Goal: Information Seeking & Learning: Learn about a topic

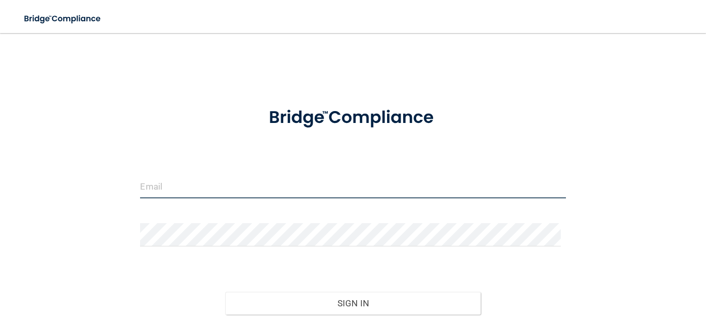
type input "[EMAIL_ADDRESS][DOMAIN_NAME]"
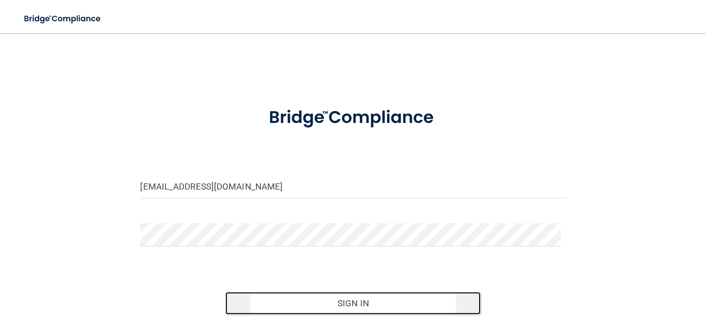
click at [355, 302] on button "Sign In" at bounding box center [352, 303] width 255 height 23
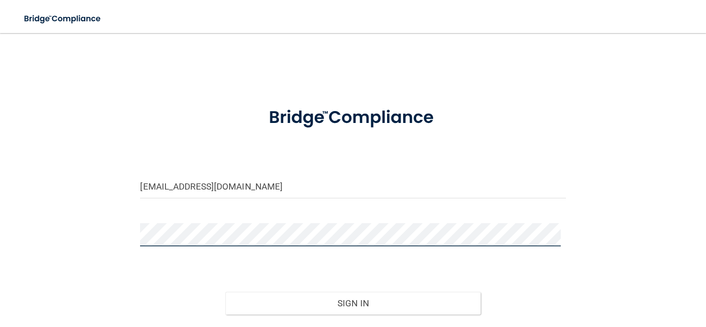
click at [225, 292] on button "Sign In" at bounding box center [352, 303] width 255 height 23
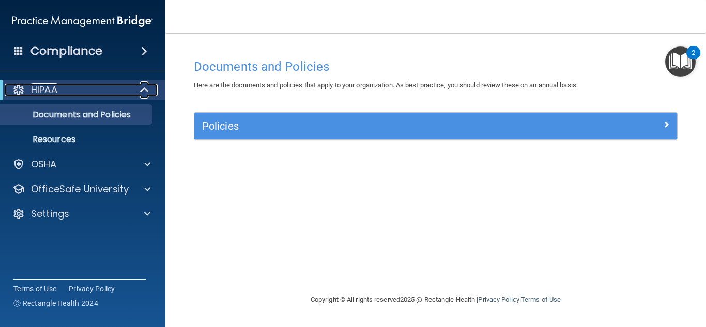
click at [115, 91] on div "HIPAA" at bounding box center [69, 90] width 128 height 12
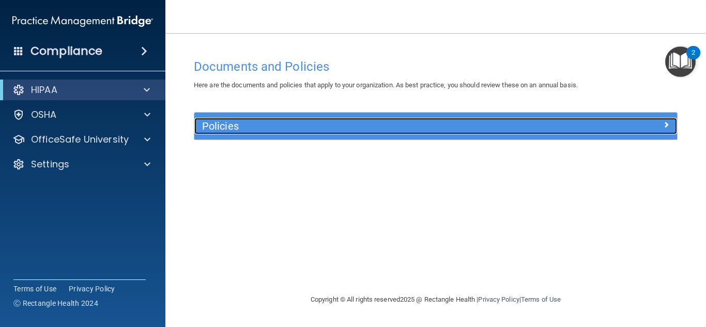
click at [256, 123] on h5 "Policies" at bounding box center [375, 125] width 347 height 11
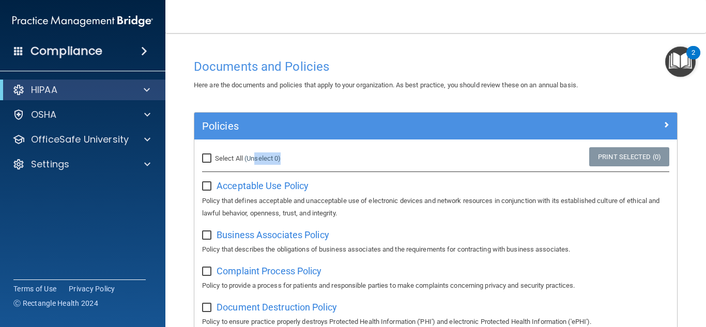
drag, startPoint x: 252, startPoint y: 167, endPoint x: 255, endPoint y: 163, distance: 5.6
click at [255, 163] on div "Select All (Unselect 0) Unselect All" at bounding box center [274, 158] width 161 height 23
click at [255, 163] on label "Select All (Unselect 0) Unselect All" at bounding box center [241, 158] width 79 height 12
click at [214, 163] on input "Select All (Unselect 0) Unselect All" at bounding box center [208, 159] width 12 height 8
checkbox input "true"
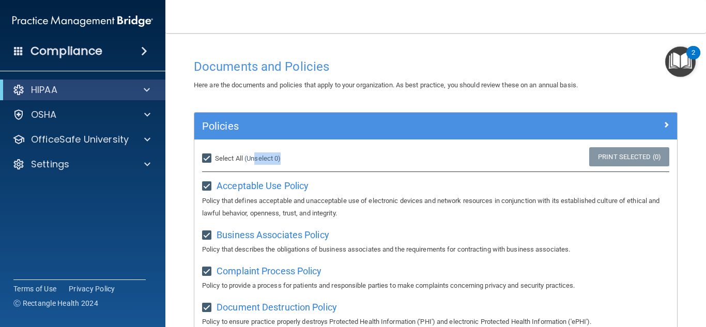
checkbox input "true"
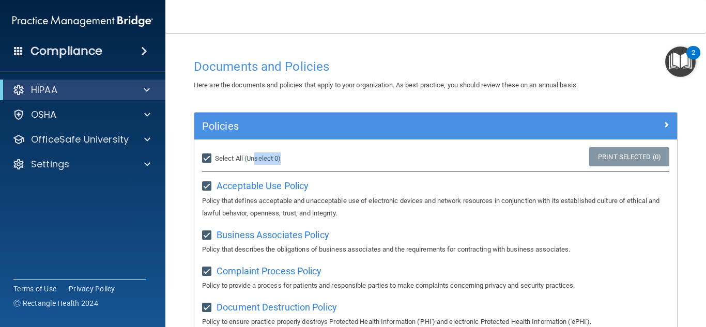
checkbox input "true"
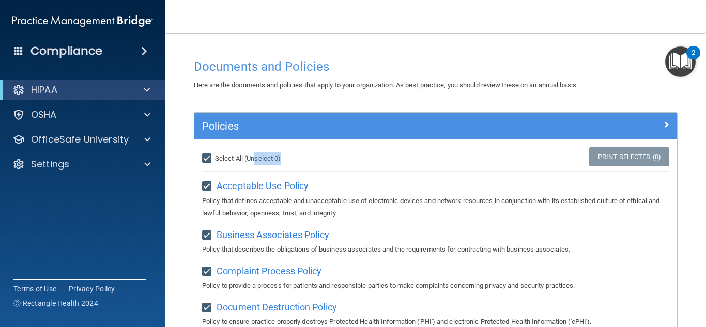
checkbox input "true"
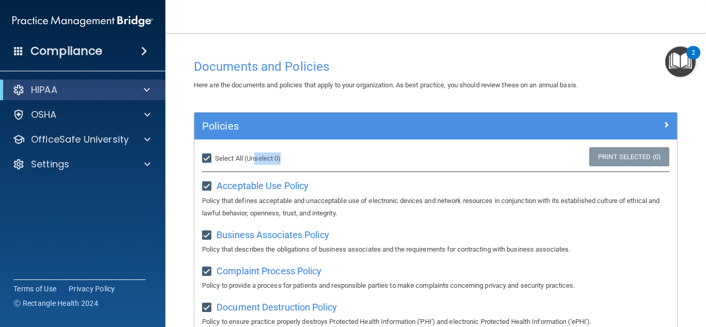
checkbox input "true"
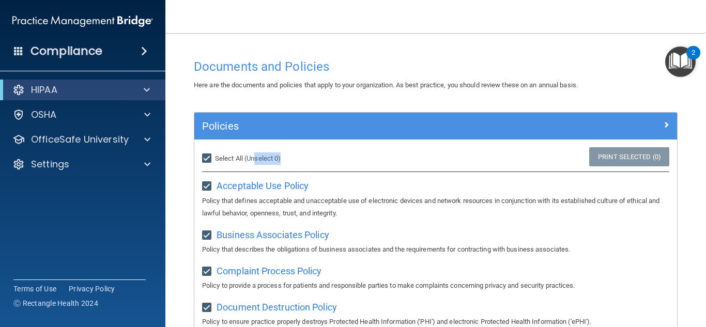
checkbox input "true"
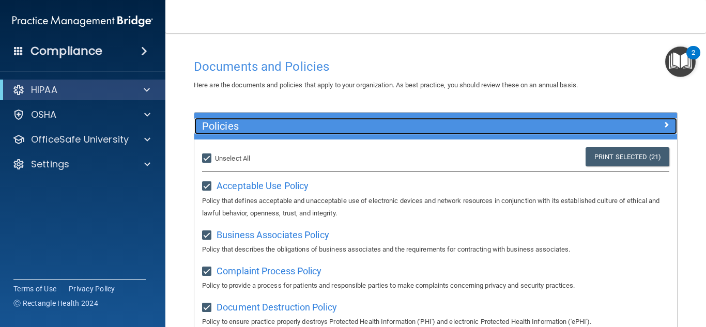
click at [557, 119] on div at bounding box center [617, 124] width 121 height 12
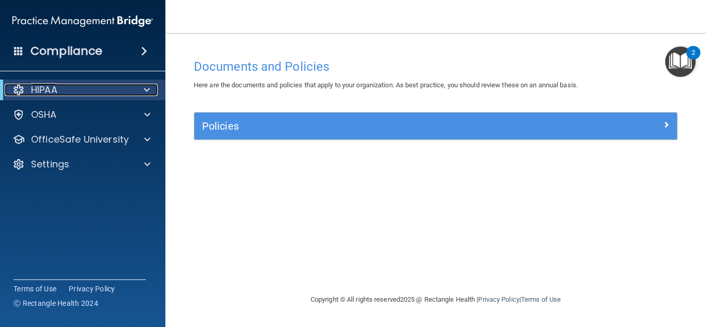
click at [79, 90] on div "HIPAA" at bounding box center [69, 90] width 128 height 12
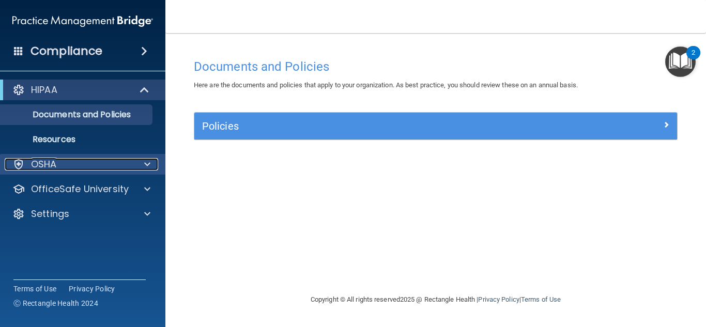
click at [69, 161] on div "OSHA" at bounding box center [69, 164] width 128 height 12
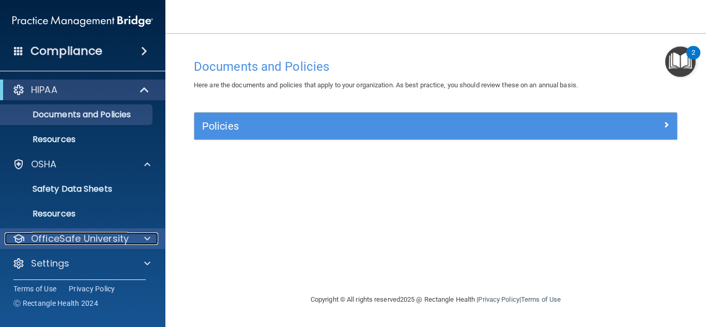
click at [84, 242] on p "OfficeSafe University" at bounding box center [80, 239] width 98 height 12
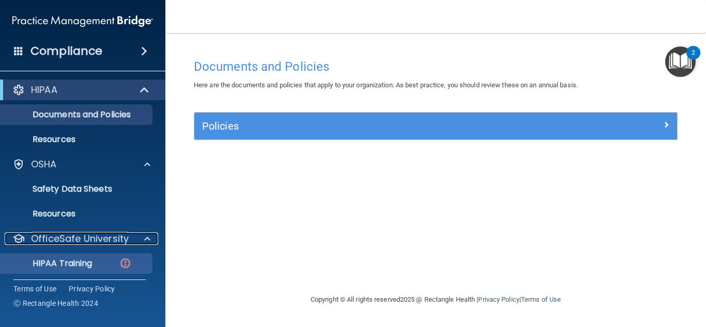
scroll to position [77, 0]
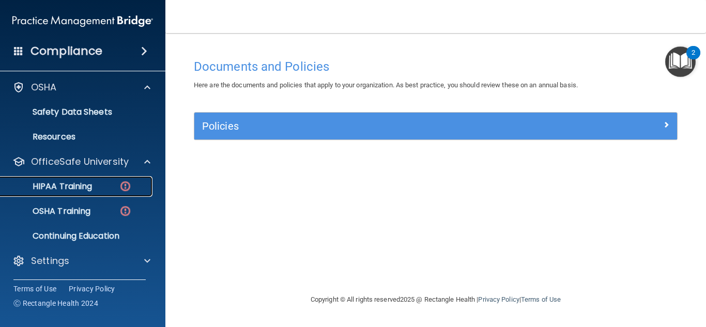
click at [100, 189] on div "HIPAA Training" at bounding box center [77, 186] width 141 height 10
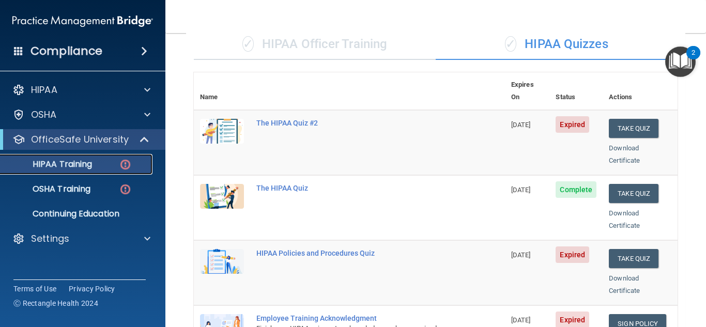
scroll to position [82, 0]
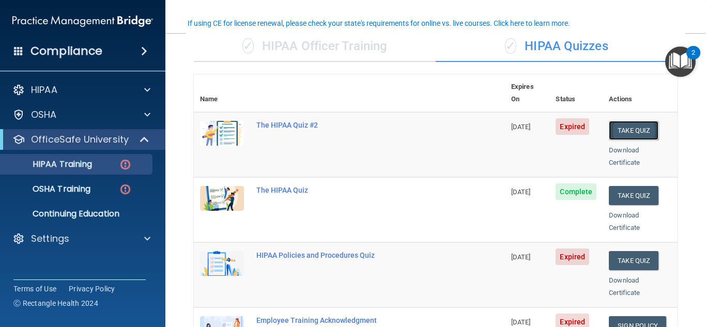
click at [633, 121] on button "Take Quiz" at bounding box center [634, 130] width 50 height 19
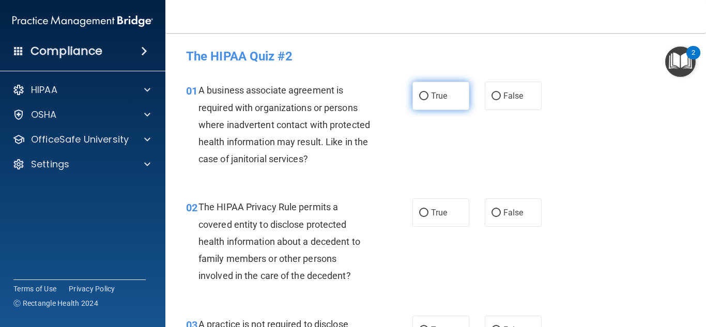
click at [436, 94] on span "True" at bounding box center [439, 96] width 16 height 10
click at [429, 94] on input "True" at bounding box center [423, 97] width 9 height 8
radio input "true"
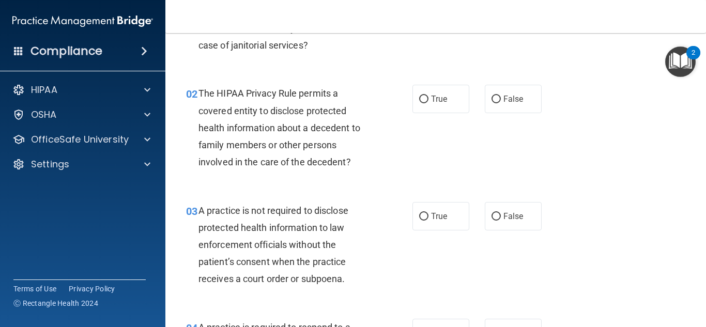
scroll to position [118, 0]
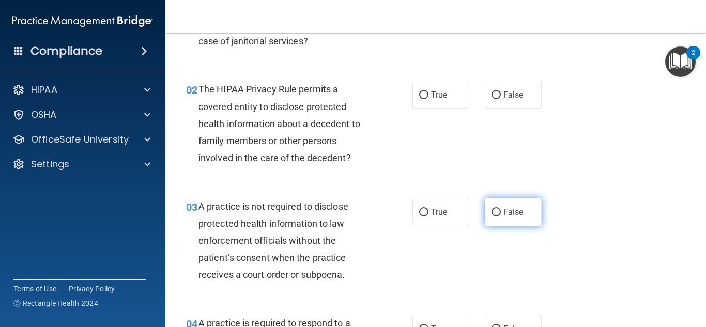
click at [517, 206] on label "False" at bounding box center [513, 212] width 57 height 28
click at [501, 209] on input "False" at bounding box center [496, 213] width 9 height 8
radio input "true"
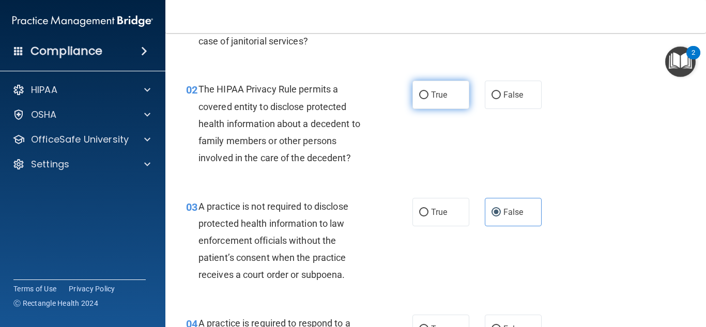
click at [452, 99] on label "True" at bounding box center [440, 95] width 57 height 28
click at [429, 99] on input "True" at bounding box center [423, 95] width 9 height 8
radio input "true"
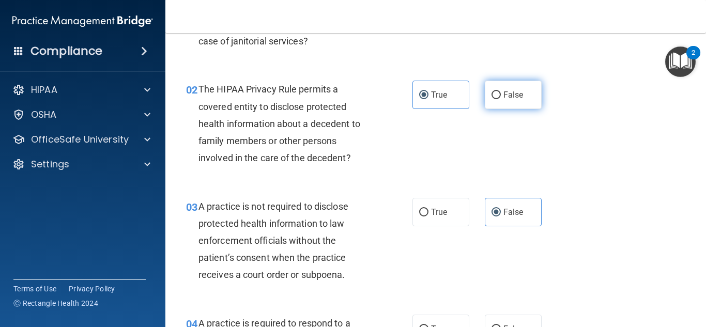
click at [503, 96] on span "False" at bounding box center [513, 95] width 20 height 10
click at [501, 96] on input "False" at bounding box center [496, 95] width 9 height 8
radio input "true"
radio input "false"
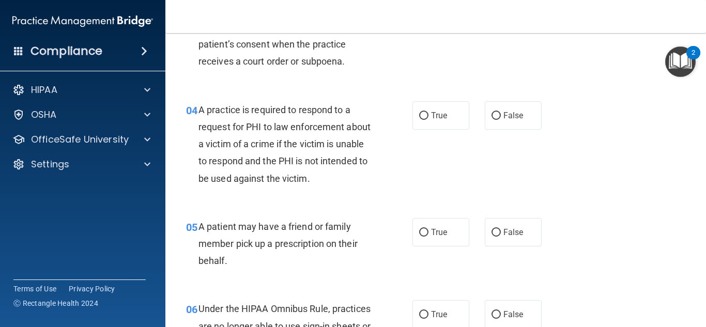
scroll to position [337, 0]
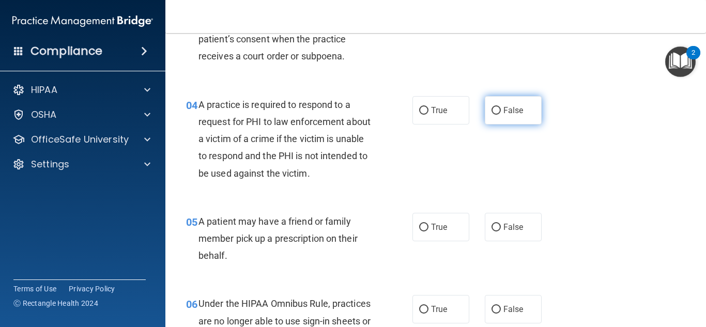
click at [500, 104] on label "False" at bounding box center [513, 110] width 57 height 28
click at [500, 107] on input "False" at bounding box center [496, 111] width 9 height 8
radio input "true"
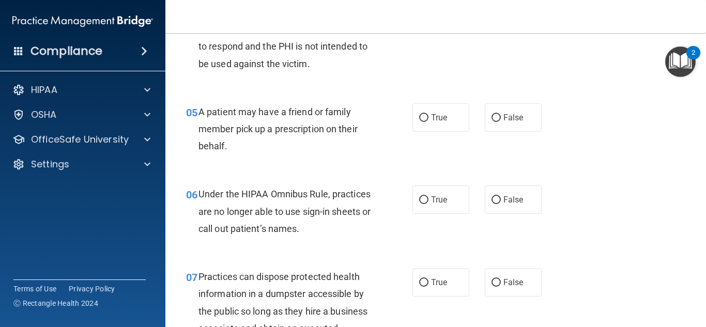
scroll to position [447, 0]
click at [460, 120] on label "True" at bounding box center [440, 117] width 57 height 28
click at [429, 120] on input "True" at bounding box center [423, 118] width 9 height 8
radio input "true"
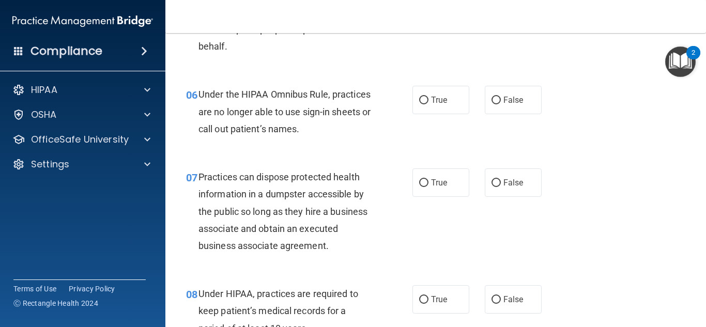
scroll to position [547, 0]
click at [503, 98] on span "False" at bounding box center [513, 99] width 20 height 10
click at [501, 98] on input "False" at bounding box center [496, 100] width 9 height 8
radio input "true"
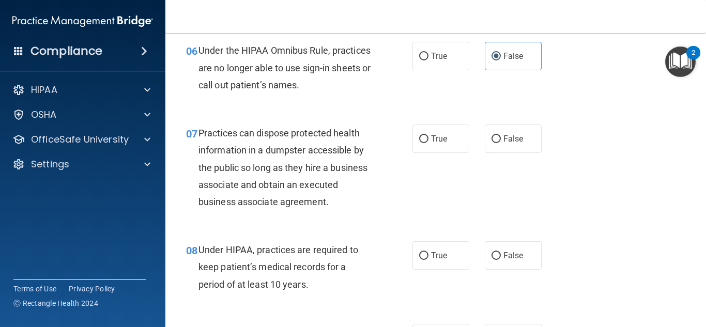
scroll to position [590, 0]
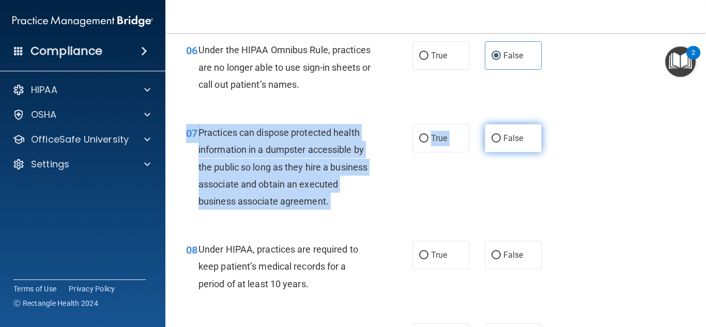
drag, startPoint x: 494, startPoint y: 154, endPoint x: 500, endPoint y: 143, distance: 12.3
click at [500, 143] on div "07 Practices can dispose protected health information in a dumpster accessible …" at bounding box center [435, 169] width 515 height 117
click at [500, 143] on label "False" at bounding box center [513, 138] width 57 height 28
click at [500, 143] on input "False" at bounding box center [496, 139] width 9 height 8
radio input "true"
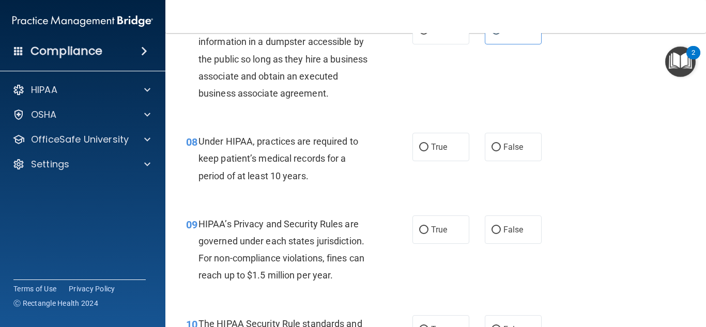
scroll to position [699, 0]
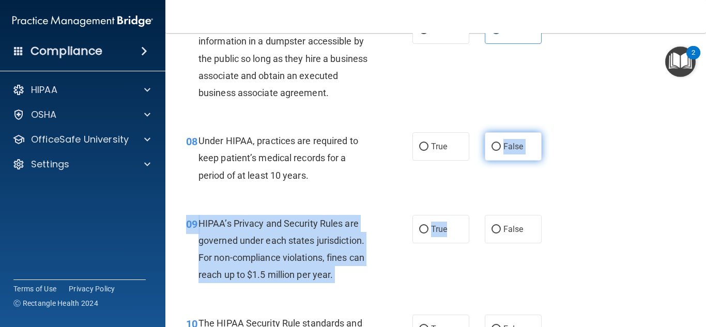
drag, startPoint x: 454, startPoint y: 223, endPoint x: 495, endPoint y: 159, distance: 75.7
click at [495, 159] on label "False" at bounding box center [513, 146] width 57 height 28
click at [495, 151] on input "False" at bounding box center [496, 147] width 9 height 8
radio input "true"
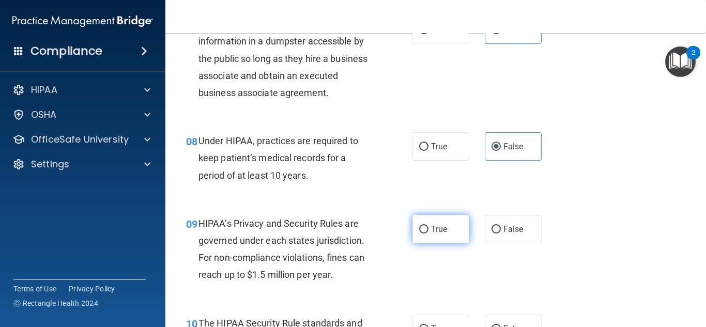
click at [440, 231] on span "True" at bounding box center [439, 229] width 16 height 10
click at [429, 231] on input "True" at bounding box center [423, 230] width 9 height 8
radio input "true"
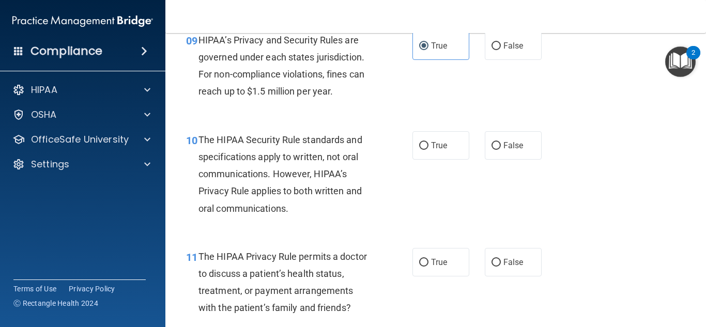
scroll to position [883, 0]
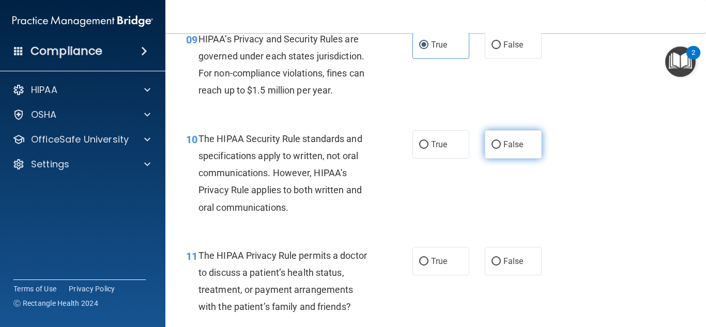
click at [492, 147] on input "False" at bounding box center [496, 145] width 9 height 8
radio input "true"
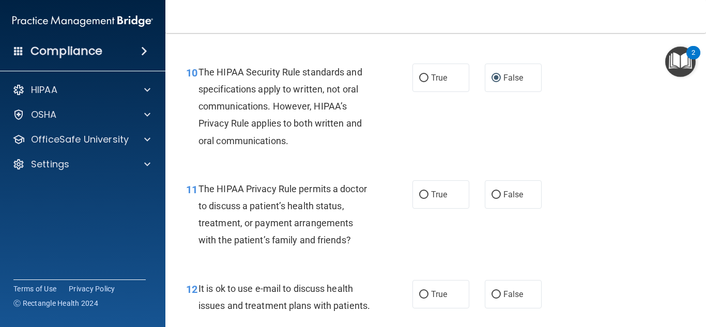
scroll to position [966, 0]
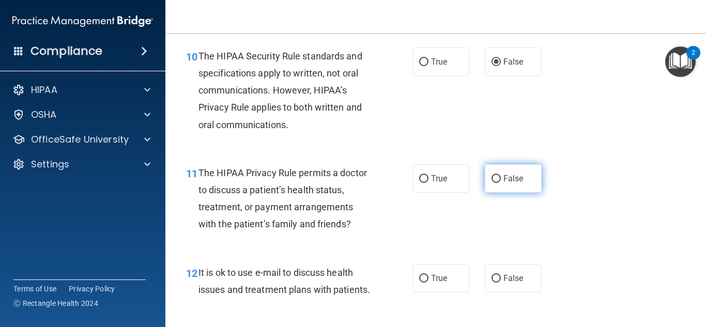
click at [492, 175] on input "False" at bounding box center [496, 179] width 9 height 8
radio input "true"
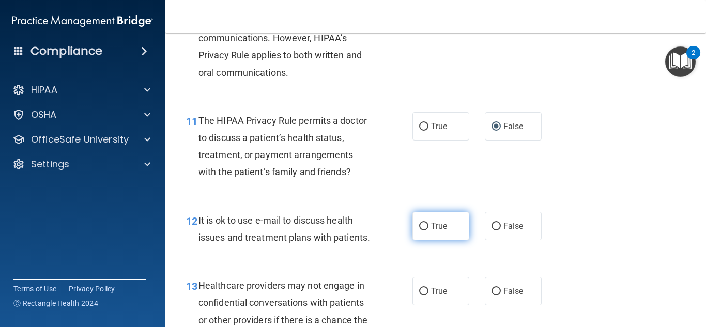
scroll to position [1020, 0]
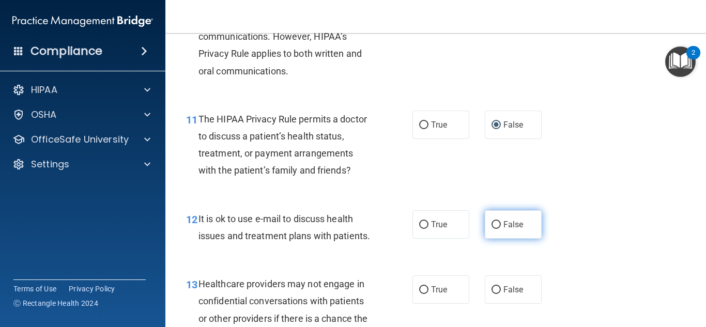
click at [487, 237] on label "False" at bounding box center [513, 224] width 57 height 28
click at [492, 229] on input "False" at bounding box center [496, 225] width 9 height 8
radio input "true"
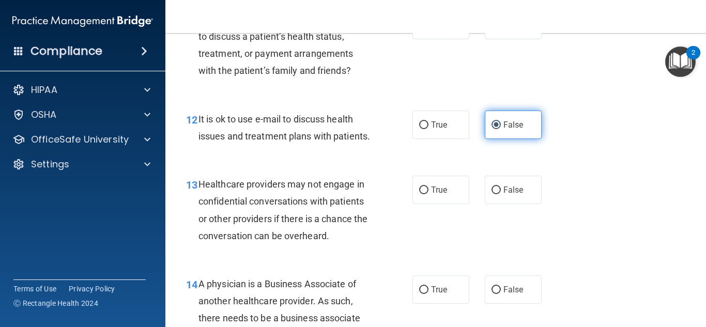
scroll to position [1124, 0]
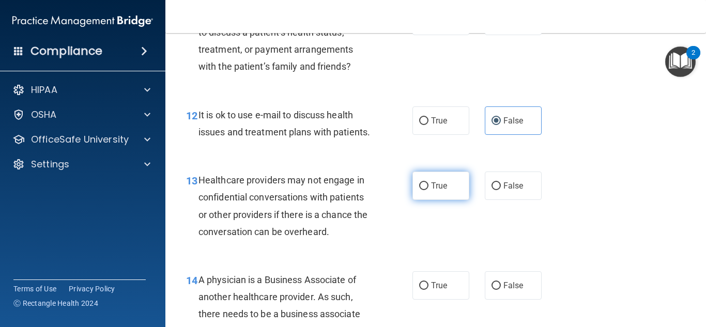
click at [440, 191] on span "True" at bounding box center [439, 186] width 16 height 10
click at [429, 190] on input "True" at bounding box center [423, 186] width 9 height 8
radio input "true"
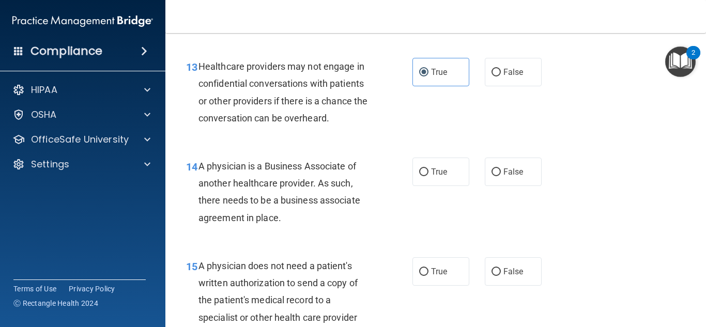
scroll to position [1240, 0]
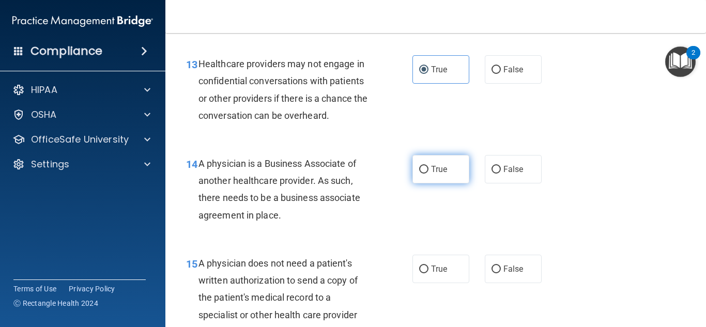
click at [454, 182] on label "True" at bounding box center [440, 169] width 57 height 28
click at [429, 174] on input "True" at bounding box center [423, 170] width 9 height 8
radio input "true"
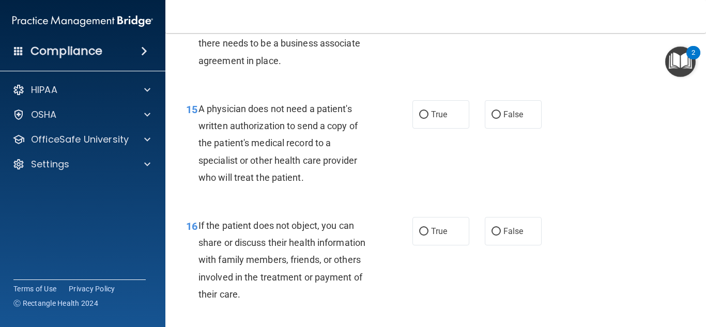
scroll to position [1397, 0]
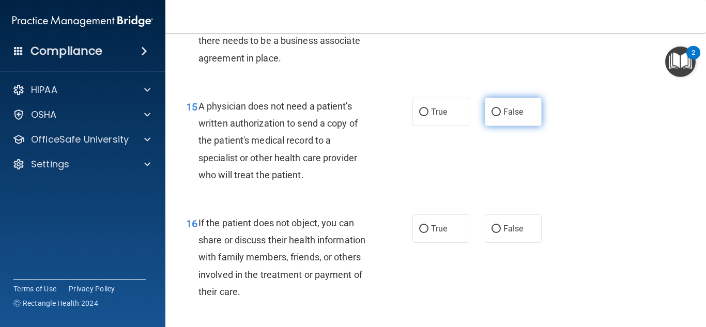
click at [493, 126] on label "False" at bounding box center [513, 112] width 57 height 28
click at [493, 116] on input "False" at bounding box center [496, 113] width 9 height 8
radio input "true"
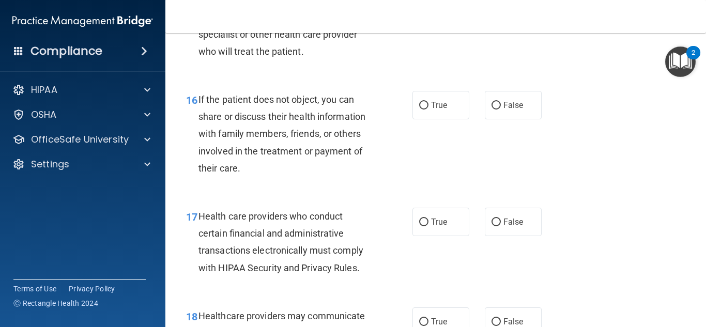
scroll to position [1521, 0]
click at [527, 119] on label "False" at bounding box center [513, 104] width 57 height 28
click at [501, 109] on input "False" at bounding box center [496, 105] width 9 height 8
radio input "true"
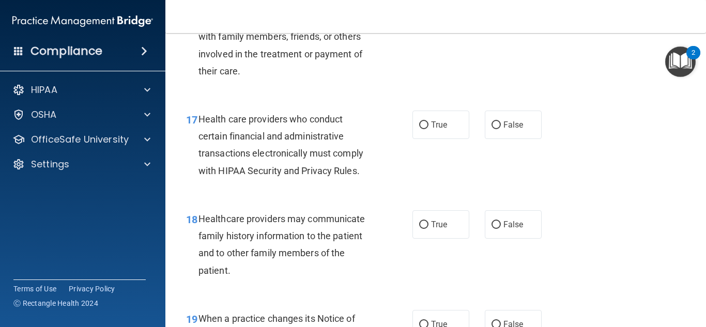
scroll to position [1618, 0]
click at [436, 129] on span "True" at bounding box center [439, 124] width 16 height 10
click at [429, 129] on input "True" at bounding box center [423, 125] width 9 height 8
radio input "true"
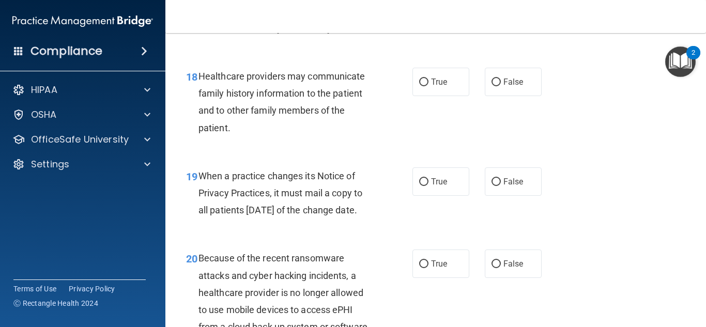
scroll to position [1762, 0]
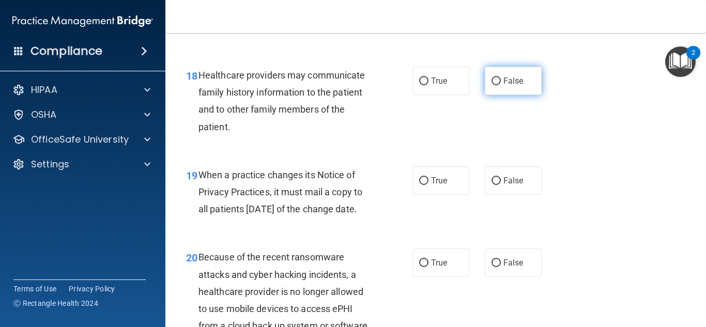
click at [493, 95] on label "False" at bounding box center [513, 81] width 57 height 28
click at [493, 85] on input "False" at bounding box center [496, 82] width 9 height 8
radio input "true"
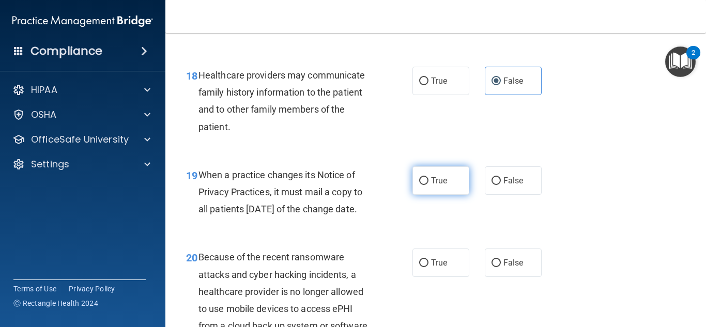
click at [425, 189] on label "True" at bounding box center [440, 180] width 57 height 28
click at [425, 185] on input "True" at bounding box center [423, 181] width 9 height 8
radio input "true"
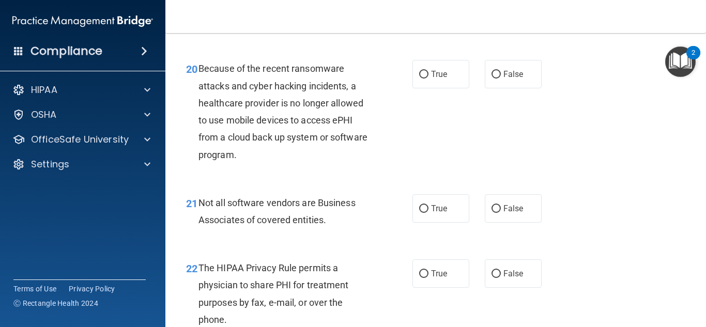
scroll to position [1951, 0]
click at [427, 222] on label "True" at bounding box center [440, 208] width 57 height 28
click at [427, 212] on input "True" at bounding box center [423, 209] width 9 height 8
radio input "true"
click at [496, 88] on label "False" at bounding box center [513, 73] width 57 height 28
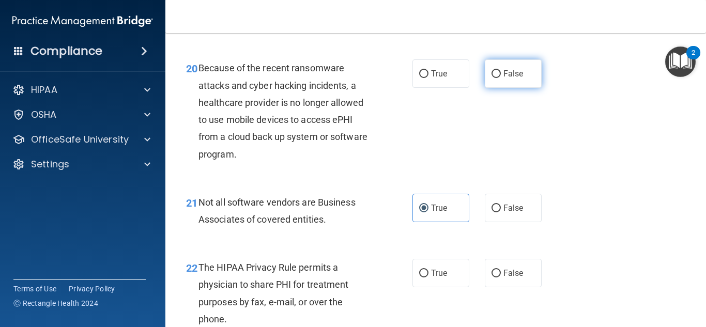
click at [496, 78] on input "False" at bounding box center [496, 74] width 9 height 8
radio input "true"
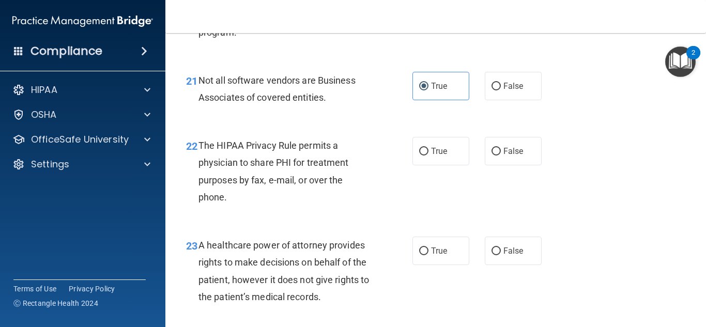
scroll to position [2074, 0]
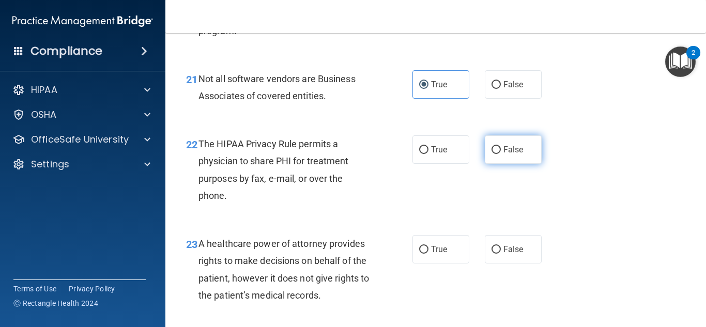
click at [503, 155] on span "False" at bounding box center [513, 150] width 20 height 10
click at [501, 154] on input "False" at bounding box center [496, 150] width 9 height 8
radio input "true"
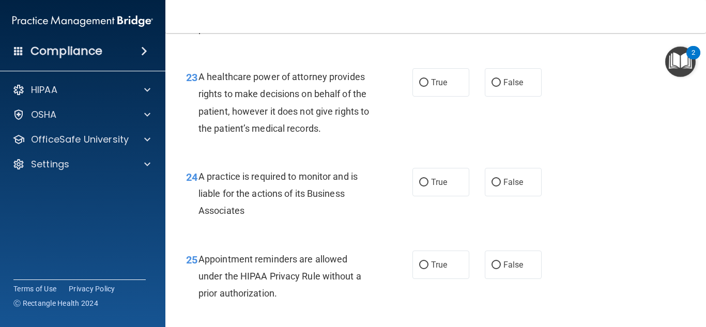
scroll to position [2242, 0]
click at [488, 96] on label "False" at bounding box center [513, 82] width 57 height 28
click at [492, 86] on input "False" at bounding box center [496, 83] width 9 height 8
radio input "true"
click at [431, 196] on label "True" at bounding box center [440, 181] width 57 height 28
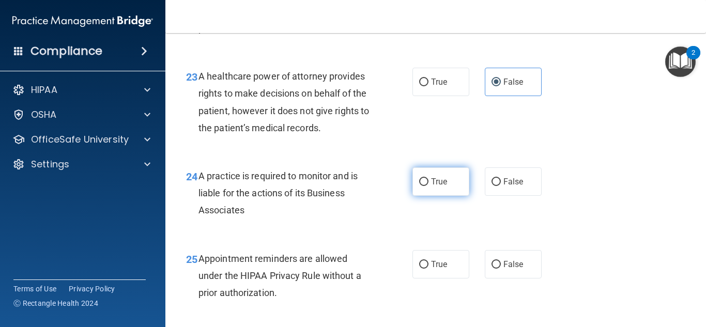
click at [429, 186] on input "True" at bounding box center [423, 182] width 9 height 8
radio input "true"
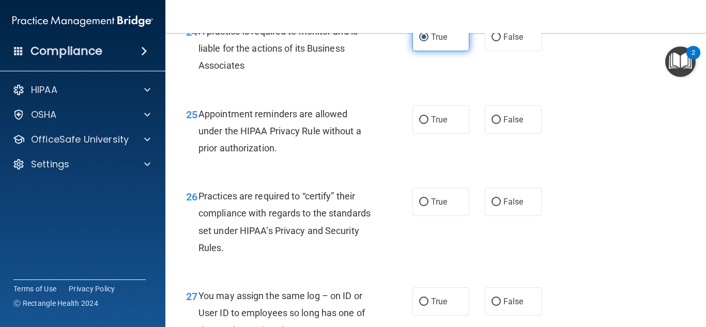
scroll to position [2388, 0]
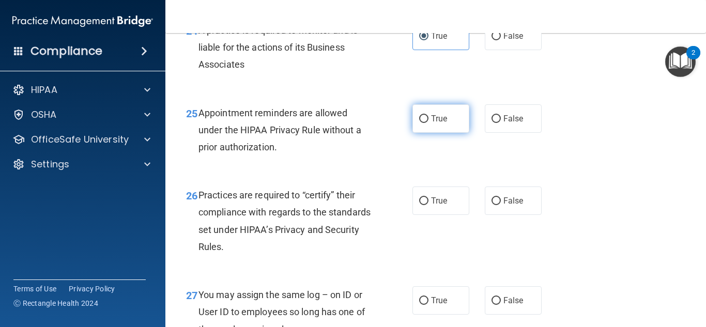
click at [432, 133] on label "True" at bounding box center [440, 118] width 57 height 28
click at [429, 123] on input "True" at bounding box center [423, 119] width 9 height 8
radio input "true"
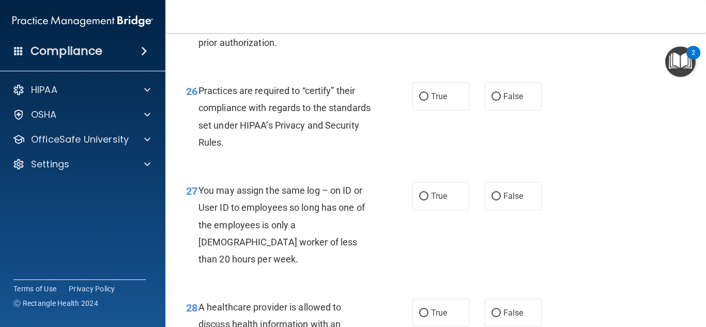
scroll to position [2493, 0]
click at [424, 110] on label "True" at bounding box center [440, 96] width 57 height 28
click at [424, 100] on input "True" at bounding box center [423, 97] width 9 height 8
radio input "true"
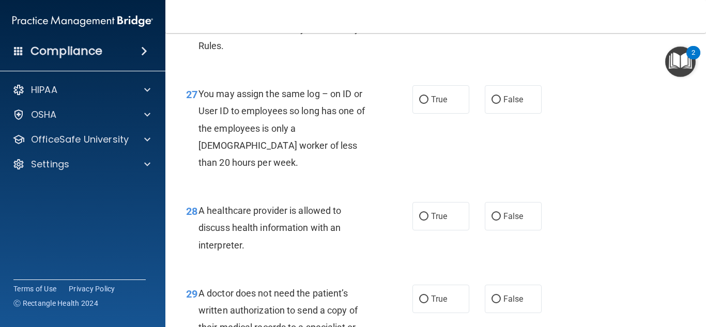
scroll to position [2589, 0]
click at [521, 113] on label "False" at bounding box center [513, 99] width 57 height 28
click at [501, 103] on input "False" at bounding box center [496, 100] width 9 height 8
radio input "true"
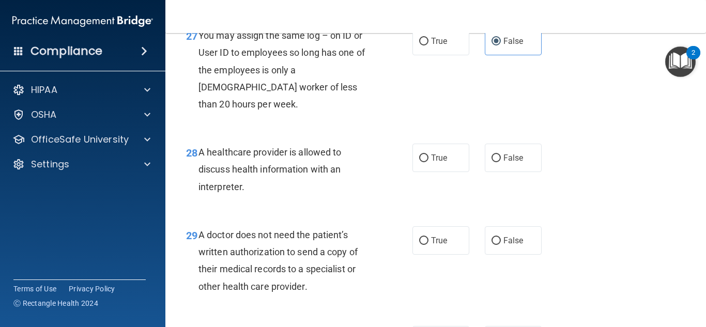
scroll to position [2649, 0]
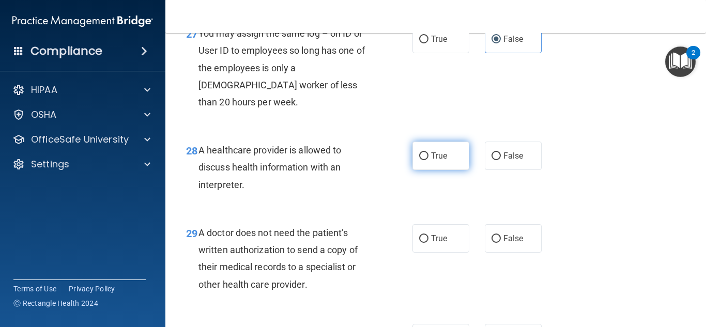
click at [437, 161] on span "True" at bounding box center [439, 156] width 16 height 10
click at [429, 160] on input "True" at bounding box center [423, 156] width 9 height 8
radio input "true"
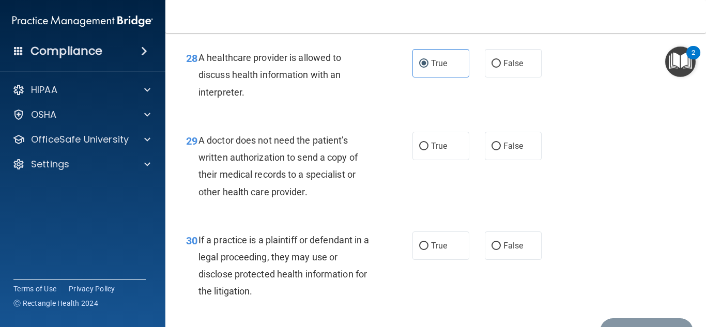
scroll to position [2746, 0]
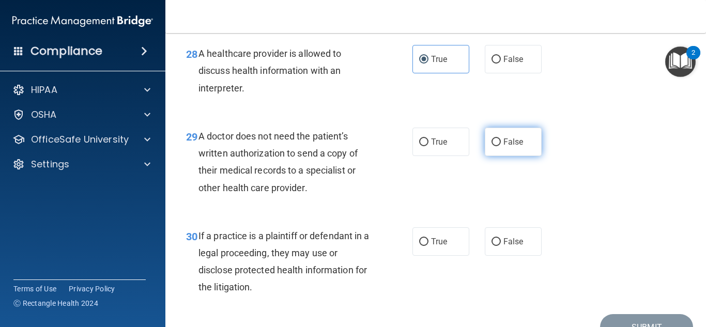
click at [498, 156] on label "False" at bounding box center [513, 142] width 57 height 28
click at [498, 146] on input "False" at bounding box center [496, 143] width 9 height 8
radio input "true"
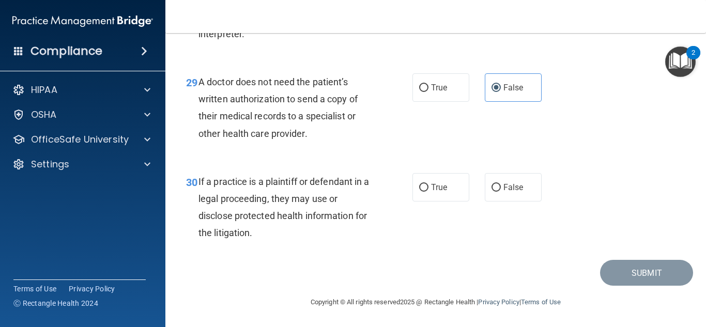
scroll to position [2815, 0]
click at [455, 181] on label "True" at bounding box center [440, 187] width 57 height 28
click at [429, 184] on input "True" at bounding box center [423, 188] width 9 height 8
radio input "true"
click at [605, 276] on button "Submit" at bounding box center [646, 273] width 93 height 26
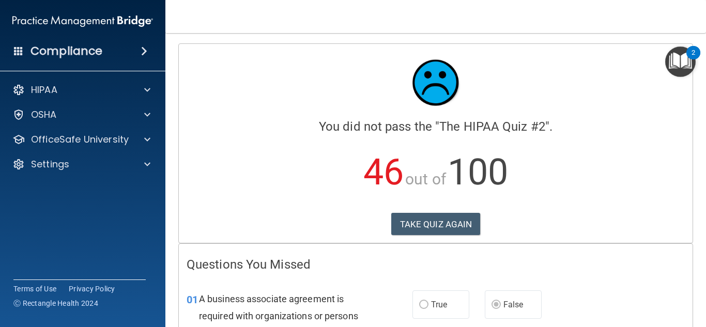
click at [675, 69] on img "Open Resource Center, 2 new notifications" at bounding box center [680, 62] width 30 height 30
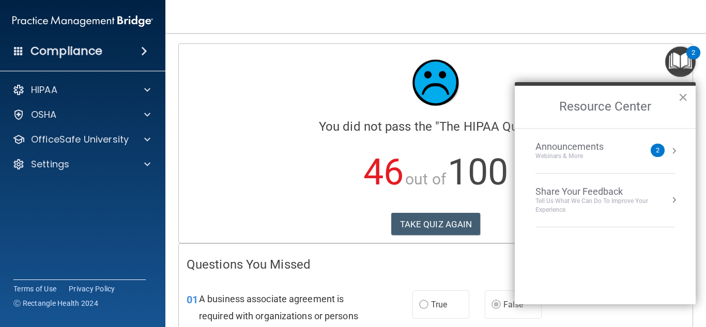
click at [684, 93] on button "×" at bounding box center [683, 97] width 10 height 17
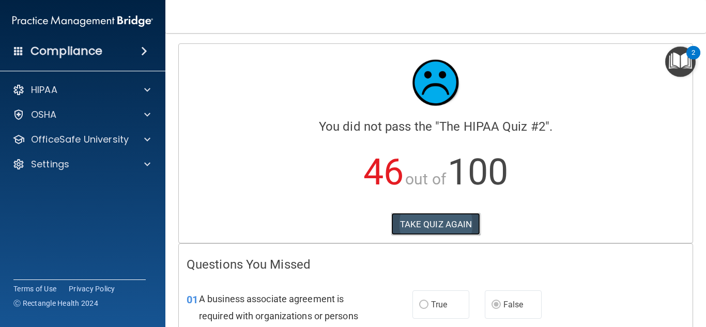
click at [453, 227] on button "TAKE QUIZ AGAIN" at bounding box center [435, 224] width 89 height 23
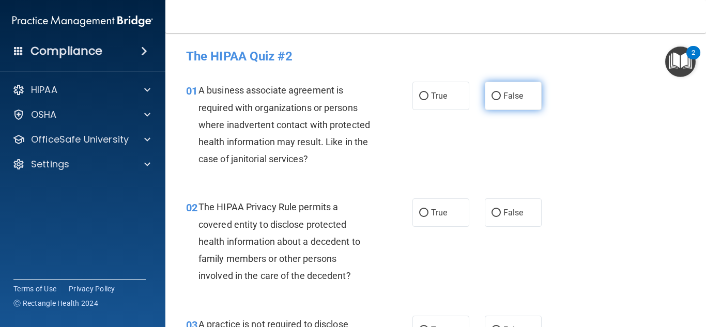
click at [494, 95] on input "False" at bounding box center [496, 97] width 9 height 8
radio input "true"
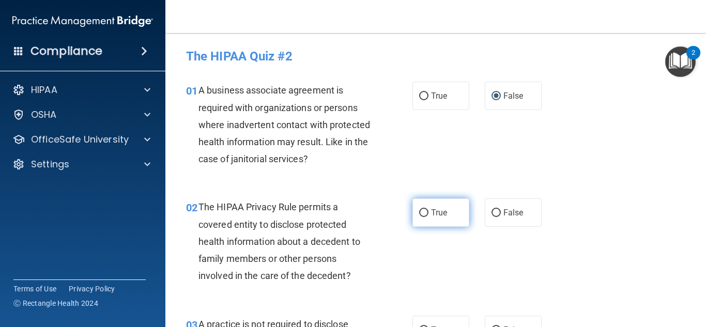
click at [451, 216] on label "True" at bounding box center [440, 212] width 57 height 28
click at [429, 216] on input "True" at bounding box center [423, 213] width 9 height 8
radio input "true"
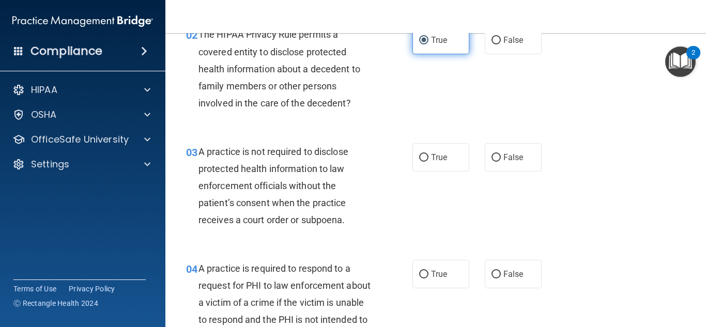
scroll to position [189, 0]
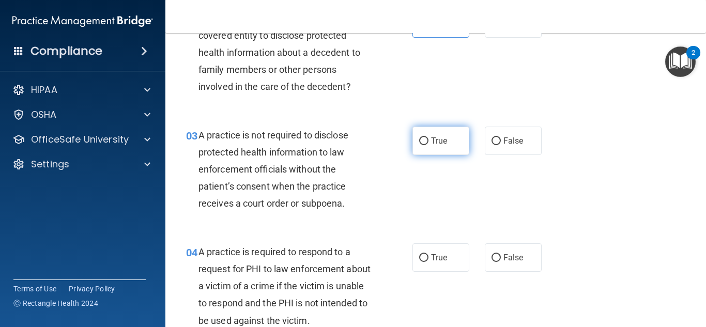
click at [427, 143] on label "True" at bounding box center [440, 141] width 57 height 28
click at [427, 143] on input "True" at bounding box center [423, 141] width 9 height 8
radio input "true"
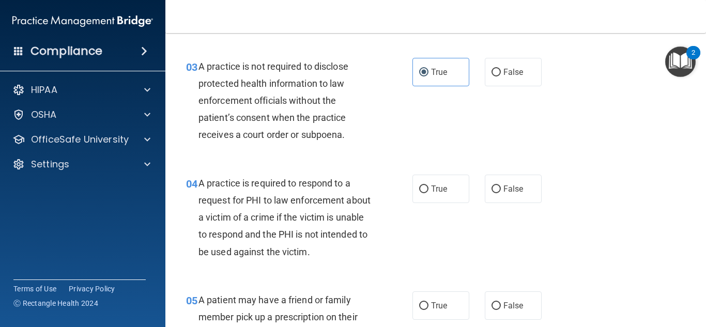
scroll to position [258, 0]
click at [423, 195] on label "True" at bounding box center [440, 188] width 57 height 28
click at [423, 193] on input "True" at bounding box center [423, 189] width 9 height 8
radio input "true"
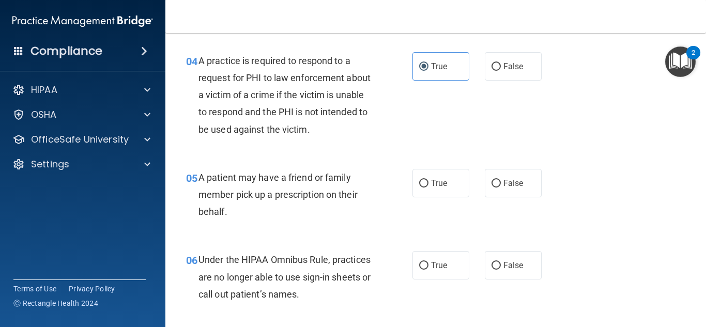
scroll to position [381, 0]
click at [502, 191] on label "False" at bounding box center [513, 183] width 57 height 28
click at [501, 187] on input "False" at bounding box center [496, 183] width 9 height 8
radio input "true"
click at [502, 191] on label "False" at bounding box center [513, 183] width 57 height 28
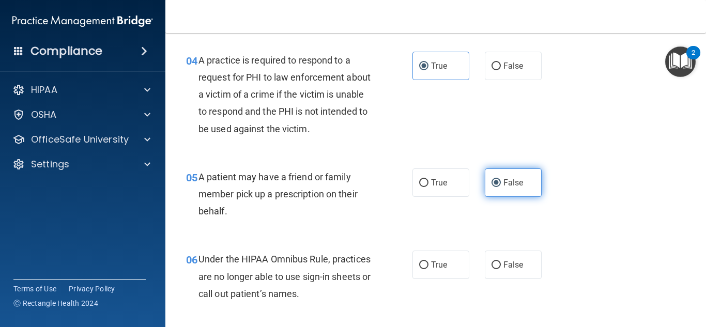
click at [501, 187] on input "False" at bounding box center [496, 183] width 9 height 8
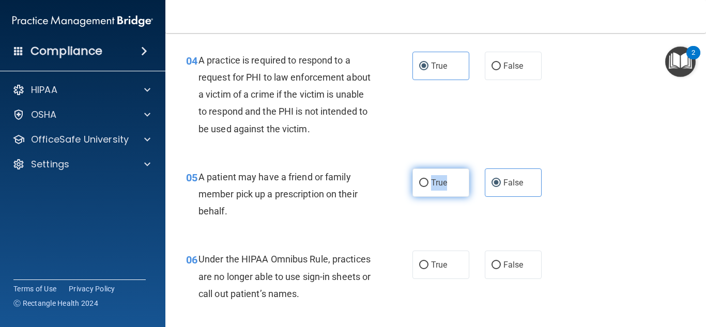
drag, startPoint x: 450, startPoint y: 189, endPoint x: 416, endPoint y: 178, distance: 35.8
click at [416, 178] on label "True" at bounding box center [440, 183] width 57 height 28
click at [419, 179] on input "True" at bounding box center [423, 183] width 9 height 8
radio input "true"
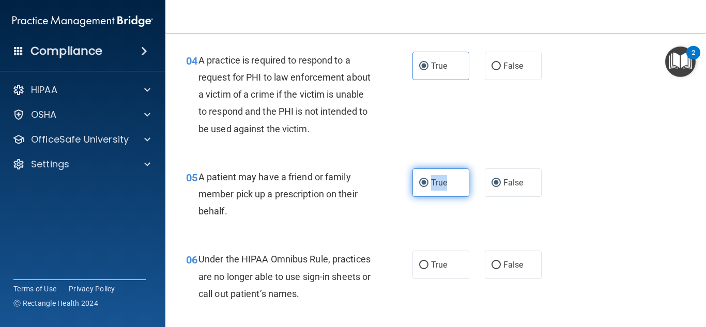
radio input "false"
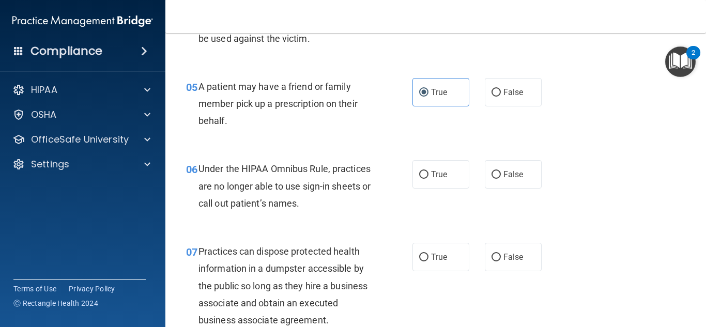
scroll to position [472, 0]
click at [492, 166] on label "False" at bounding box center [513, 174] width 57 height 28
click at [492, 171] on input "False" at bounding box center [496, 175] width 9 height 8
radio input "true"
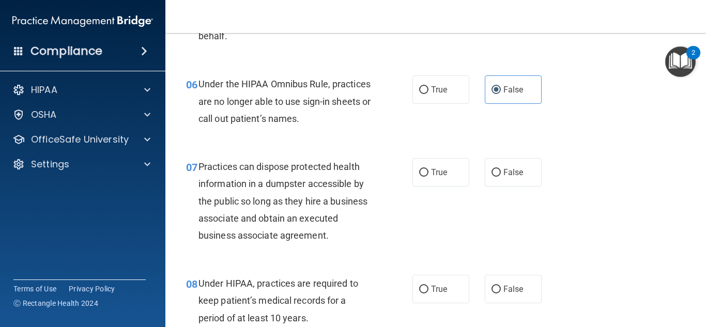
scroll to position [557, 0]
click at [494, 175] on input "False" at bounding box center [496, 172] width 9 height 8
radio input "true"
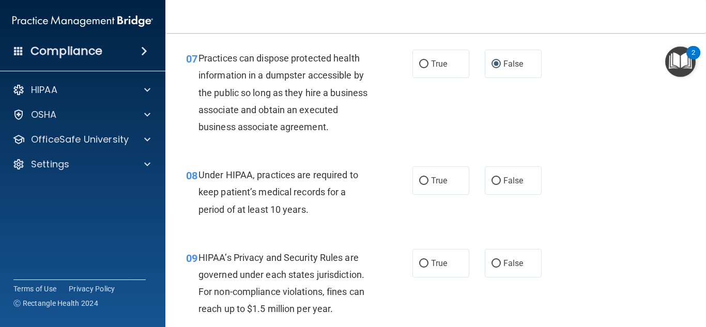
scroll to position [666, 0]
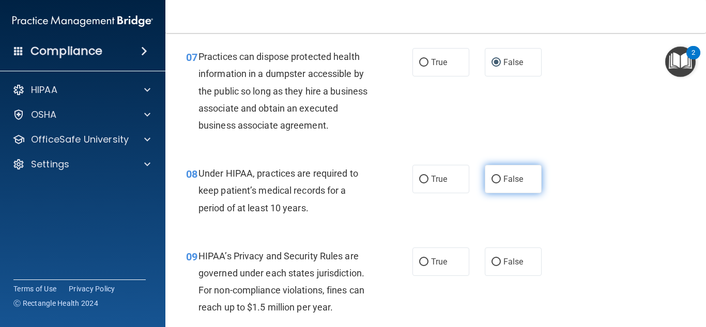
click at [503, 179] on span "False" at bounding box center [513, 179] width 20 height 10
click at [501, 179] on input "False" at bounding box center [496, 180] width 9 height 8
radio input "true"
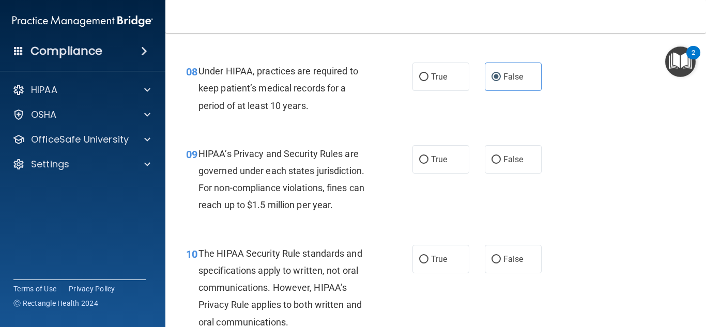
scroll to position [770, 0]
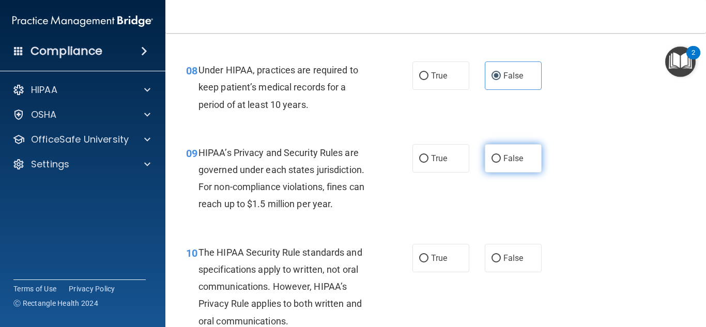
click at [485, 154] on label "False" at bounding box center [513, 158] width 57 height 28
click at [492, 155] on input "False" at bounding box center [496, 159] width 9 height 8
radio input "true"
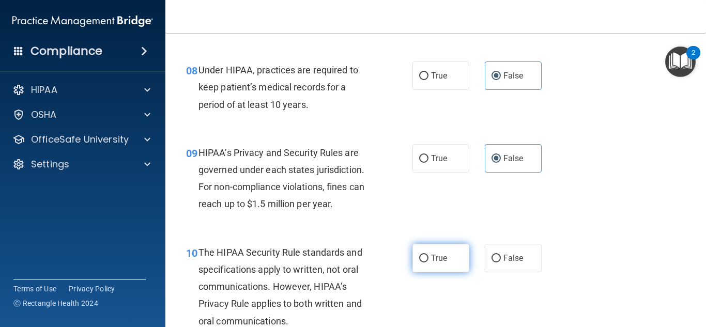
click at [443, 255] on span "True" at bounding box center [439, 258] width 16 height 10
click at [429, 255] on input "True" at bounding box center [423, 259] width 9 height 8
radio input "true"
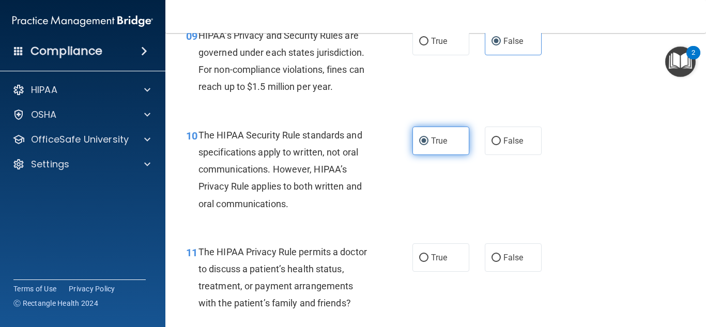
scroll to position [888, 0]
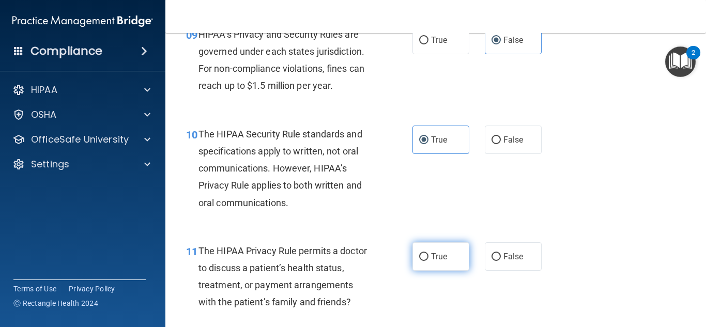
click at [437, 250] on label "True" at bounding box center [440, 256] width 57 height 28
click at [429, 253] on input "True" at bounding box center [423, 257] width 9 height 8
radio input "true"
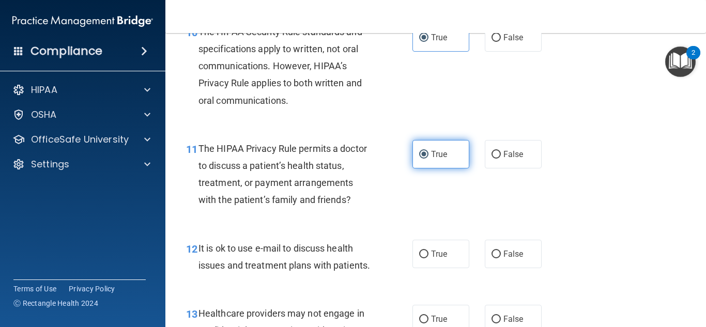
scroll to position [991, 0]
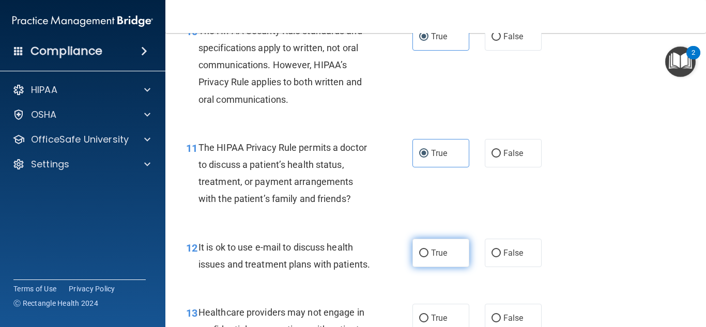
click at [436, 252] on span "True" at bounding box center [439, 253] width 16 height 10
click at [429, 252] on input "True" at bounding box center [423, 254] width 9 height 8
radio input "true"
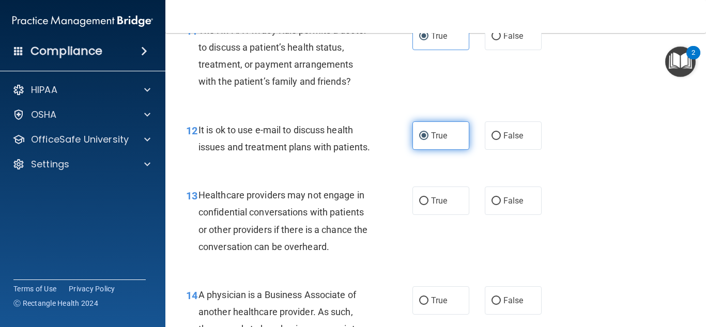
scroll to position [1109, 0]
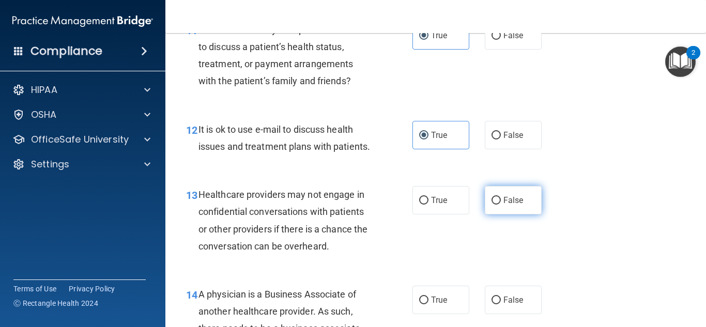
click at [515, 205] on span "False" at bounding box center [513, 200] width 20 height 10
click at [501, 205] on input "False" at bounding box center [496, 201] width 9 height 8
radio input "true"
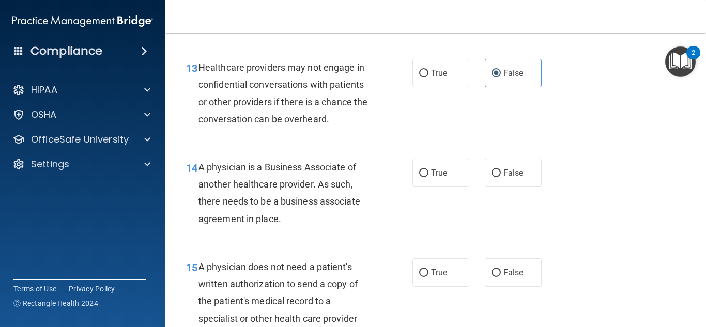
scroll to position [1237, 0]
click at [516, 177] on span "False" at bounding box center [513, 172] width 20 height 10
click at [501, 176] on input "False" at bounding box center [496, 173] width 9 height 8
radio input "true"
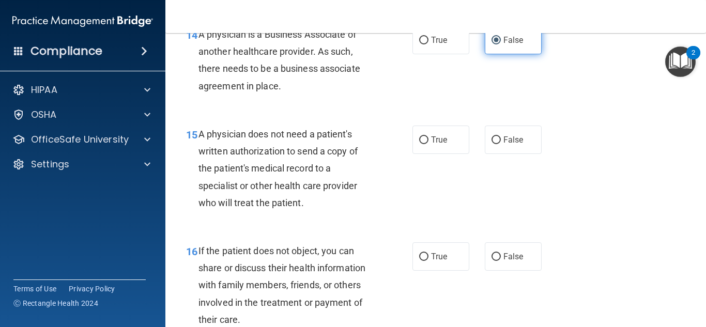
scroll to position [1370, 0]
click at [435, 146] on label "True" at bounding box center [440, 139] width 57 height 28
click at [429, 144] on input "True" at bounding box center [423, 140] width 9 height 8
radio input "true"
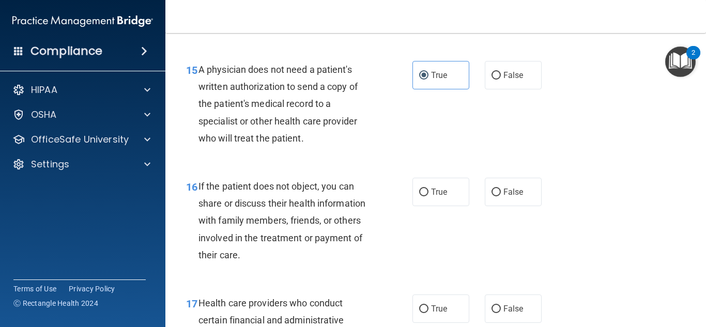
scroll to position [1435, 0]
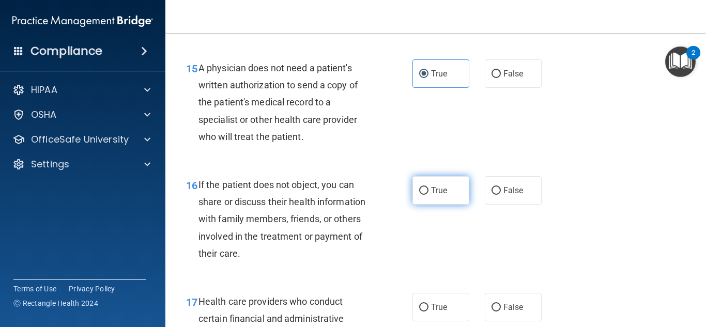
click at [435, 195] on span "True" at bounding box center [439, 191] width 16 height 10
click at [429, 195] on input "True" at bounding box center [423, 191] width 9 height 8
radio input "true"
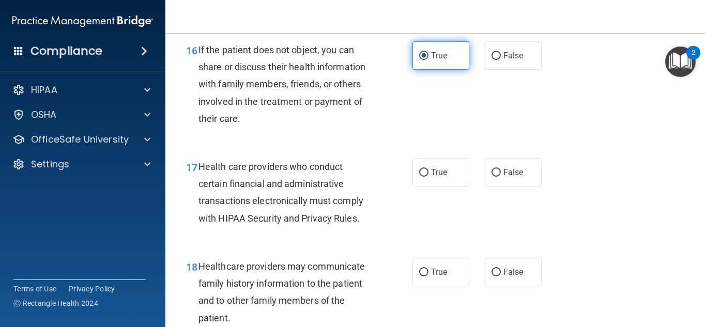
scroll to position [1571, 0]
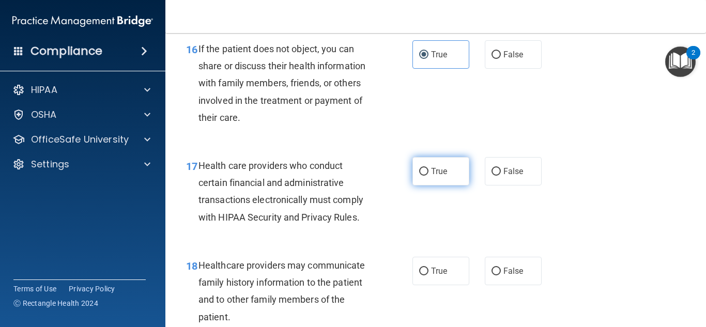
click at [443, 176] on span "True" at bounding box center [439, 171] width 16 height 10
click at [429, 176] on input "True" at bounding box center [423, 172] width 9 height 8
radio input "true"
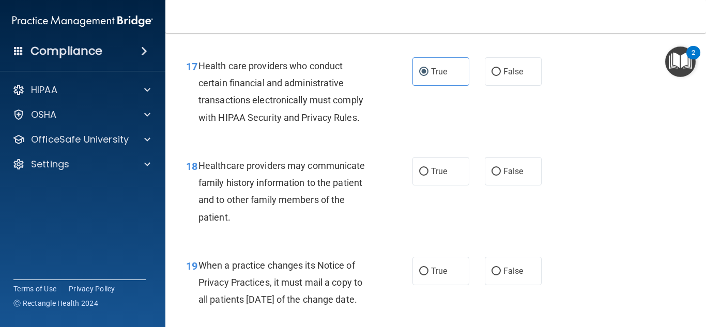
scroll to position [1672, 0]
click at [492, 175] on input "False" at bounding box center [496, 171] width 9 height 8
radio input "true"
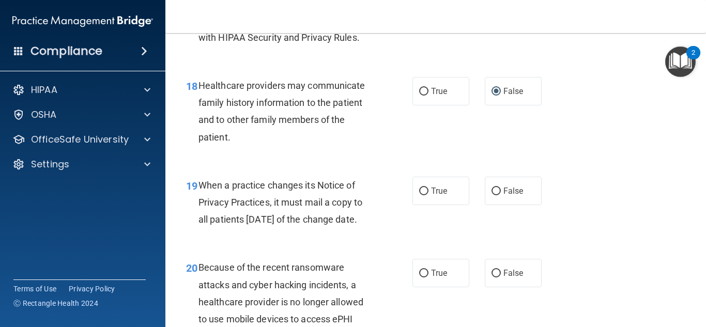
scroll to position [1756, 0]
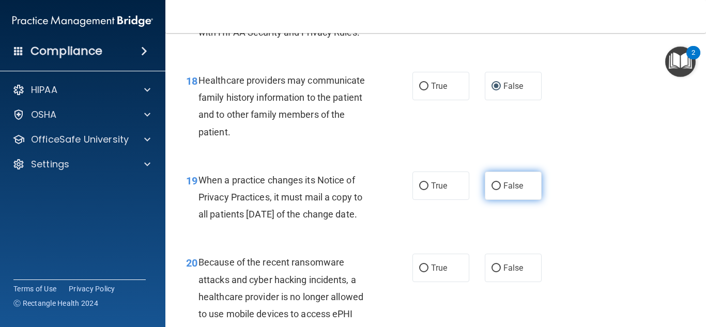
click at [488, 200] on label "False" at bounding box center [513, 186] width 57 height 28
click at [492, 190] on input "False" at bounding box center [496, 186] width 9 height 8
radio input "true"
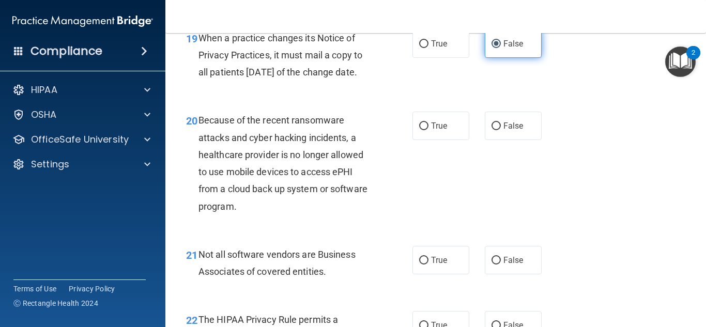
scroll to position [1899, 0]
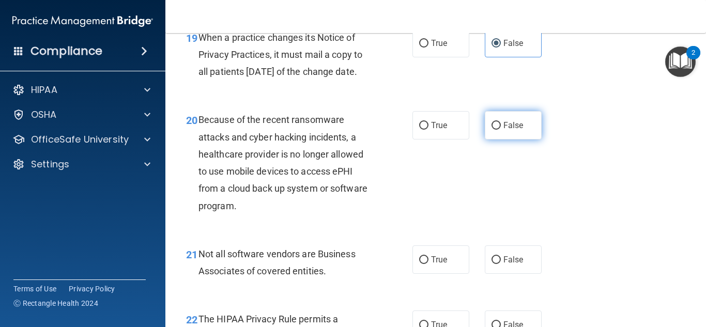
click at [503, 130] on span "False" at bounding box center [513, 125] width 20 height 10
click at [501, 130] on input "False" at bounding box center [496, 126] width 9 height 8
radio input "true"
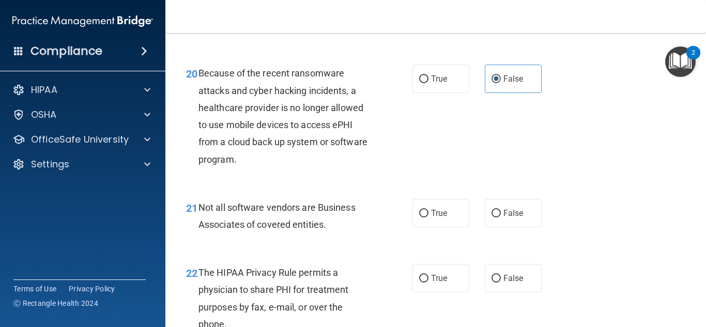
scroll to position [1959, 0]
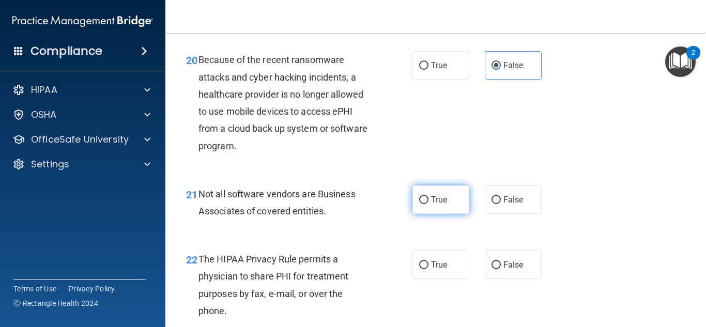
click at [441, 214] on label "True" at bounding box center [440, 200] width 57 height 28
click at [429, 204] on input "True" at bounding box center [423, 200] width 9 height 8
radio input "true"
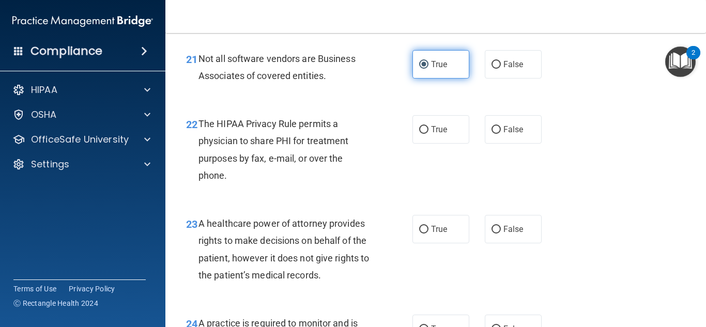
scroll to position [2095, 0]
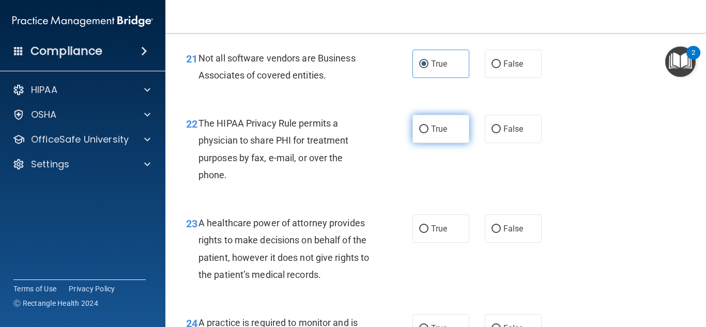
click at [440, 143] on label "True" at bounding box center [440, 129] width 57 height 28
click at [429, 133] on input "True" at bounding box center [423, 130] width 9 height 8
radio input "true"
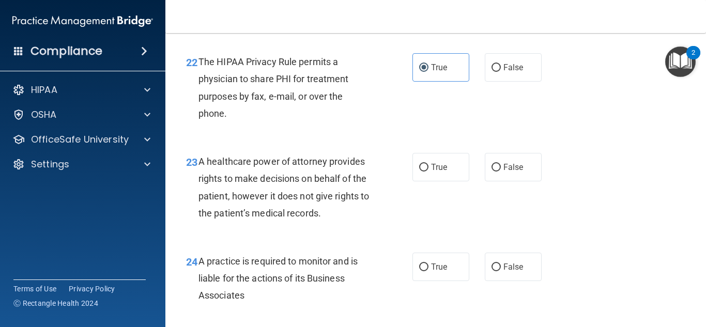
scroll to position [2159, 0]
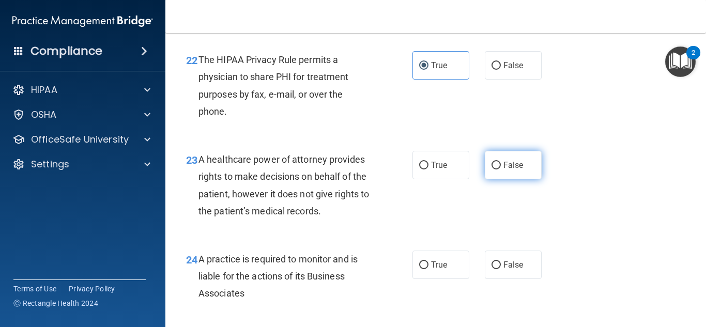
click at [494, 170] on input "False" at bounding box center [496, 166] width 9 height 8
radio input "true"
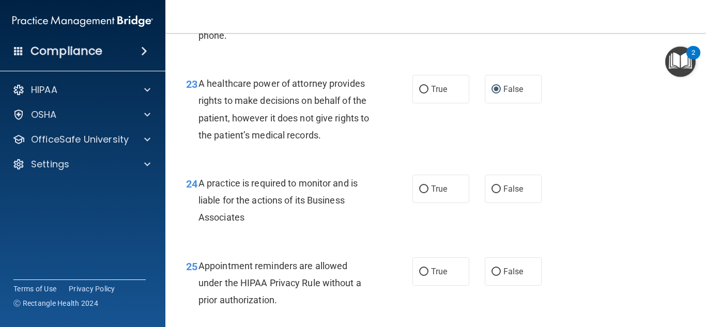
scroll to position [2236, 0]
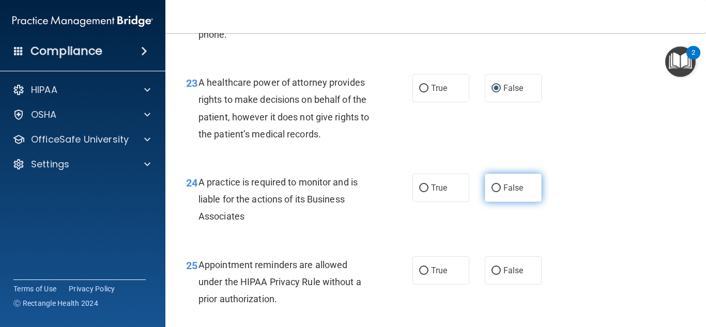
click at [503, 193] on span "False" at bounding box center [513, 188] width 20 height 10
click at [500, 192] on input "False" at bounding box center [496, 189] width 9 height 8
radio input "true"
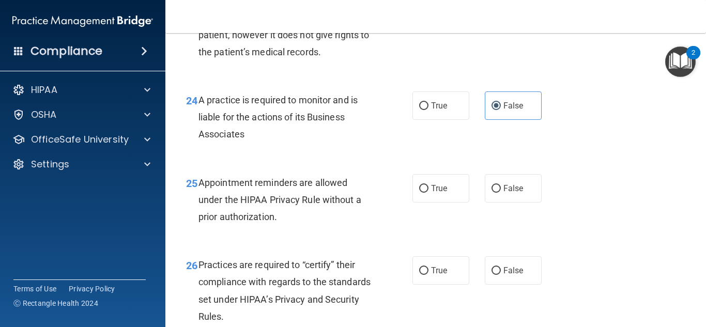
scroll to position [2321, 0]
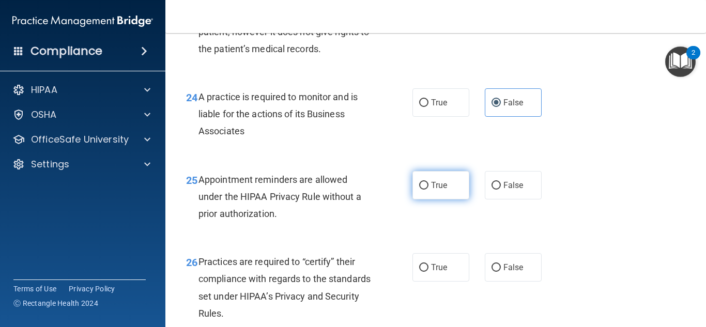
click at [457, 200] on label "True" at bounding box center [440, 185] width 57 height 28
click at [429, 190] on input "True" at bounding box center [423, 186] width 9 height 8
radio input "true"
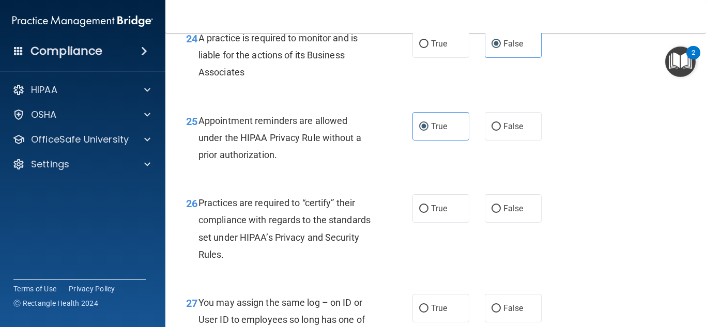
scroll to position [2381, 0]
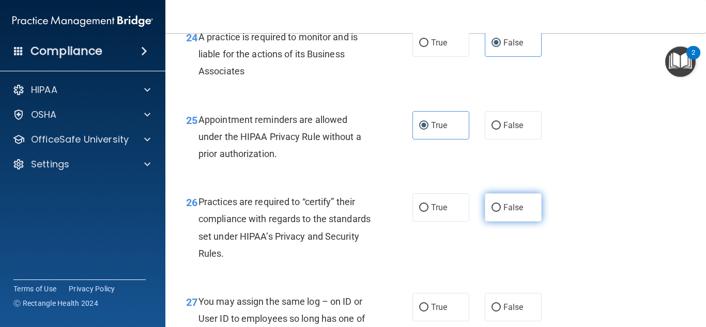
click at [493, 222] on label "False" at bounding box center [513, 207] width 57 height 28
click at [493, 212] on input "False" at bounding box center [496, 208] width 9 height 8
radio input "true"
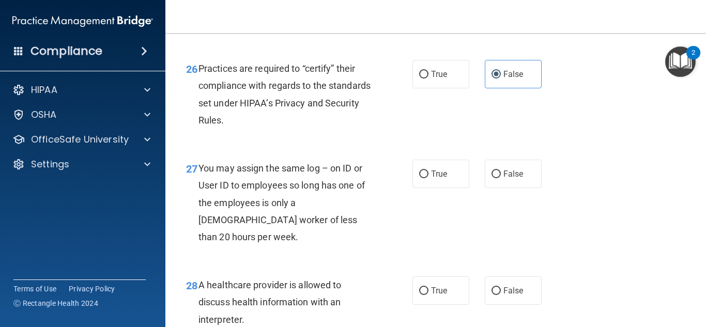
scroll to position [2517, 0]
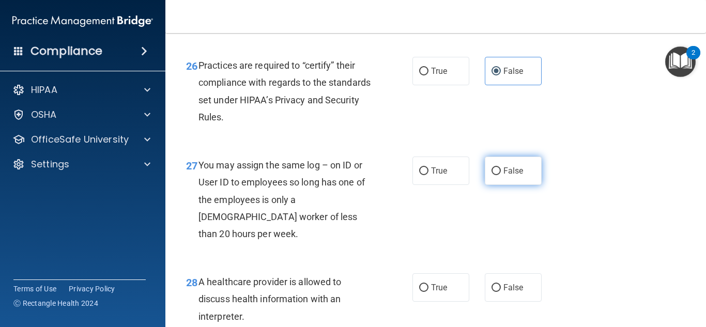
click at [522, 185] on label "False" at bounding box center [513, 171] width 57 height 28
click at [501, 175] on input "False" at bounding box center [496, 171] width 9 height 8
radio input "true"
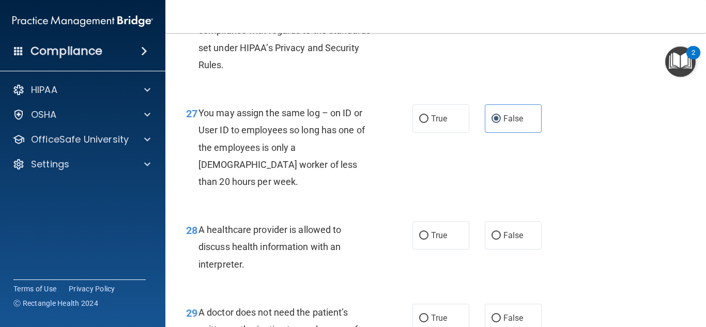
scroll to position [2575, 0]
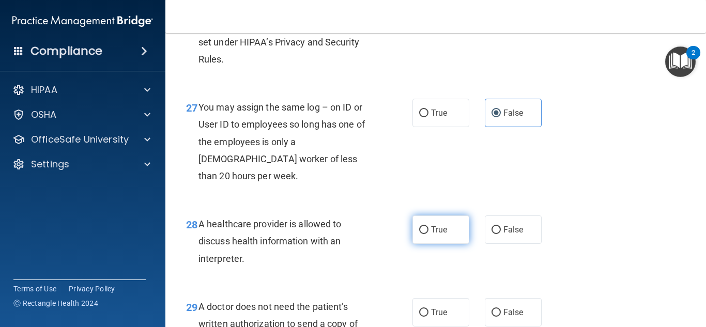
click at [452, 244] on label "True" at bounding box center [440, 230] width 57 height 28
click at [429, 234] on input "True" at bounding box center [423, 230] width 9 height 8
radio input "true"
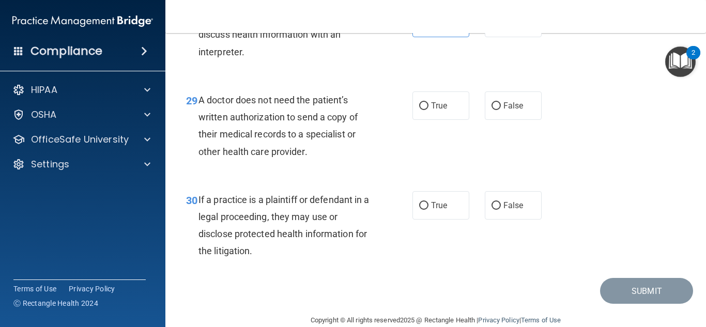
scroll to position [2785, 0]
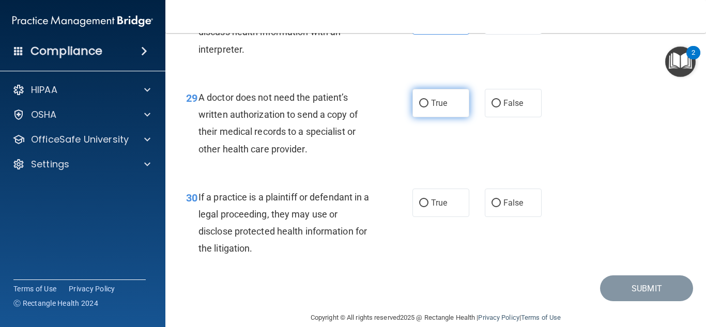
click at [429, 112] on label "True" at bounding box center [440, 103] width 57 height 28
click at [429, 108] on input "True" at bounding box center [423, 104] width 9 height 8
radio input "true"
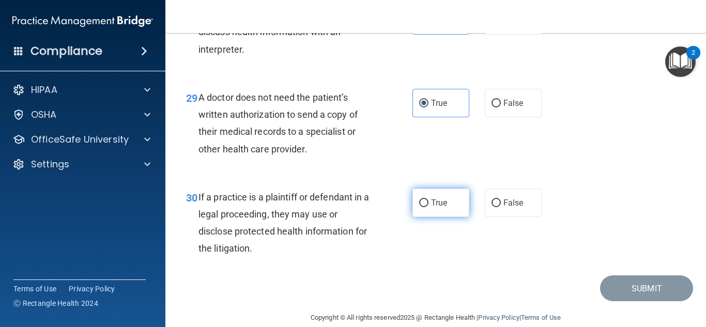
click at [449, 217] on label "True" at bounding box center [440, 203] width 57 height 28
click at [429, 207] on input "True" at bounding box center [423, 204] width 9 height 8
radio input "true"
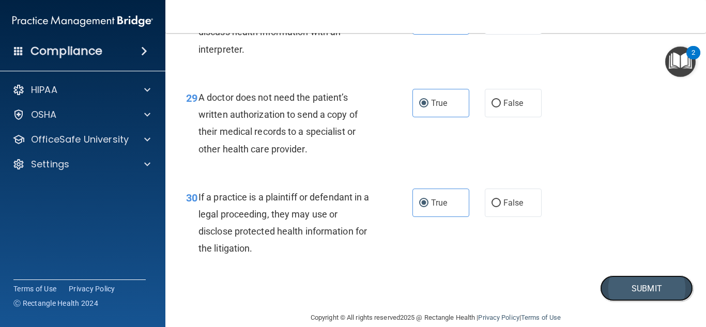
click at [608, 297] on button "Submit" at bounding box center [646, 289] width 93 height 26
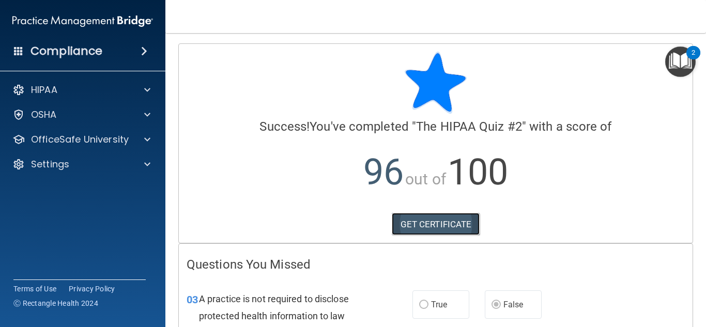
click at [435, 221] on link "GET CERTIFICATE" at bounding box center [436, 224] width 88 height 23
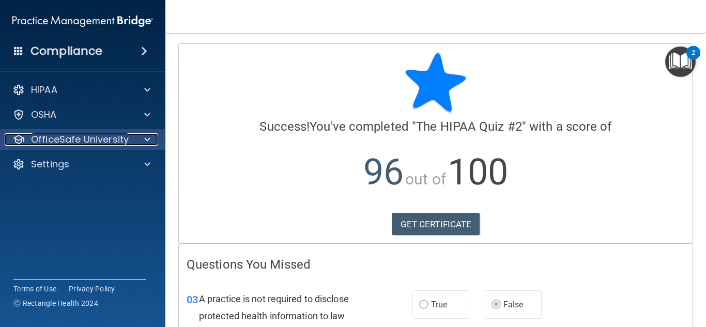
click at [127, 139] on p "OfficeSafe University" at bounding box center [80, 139] width 98 height 12
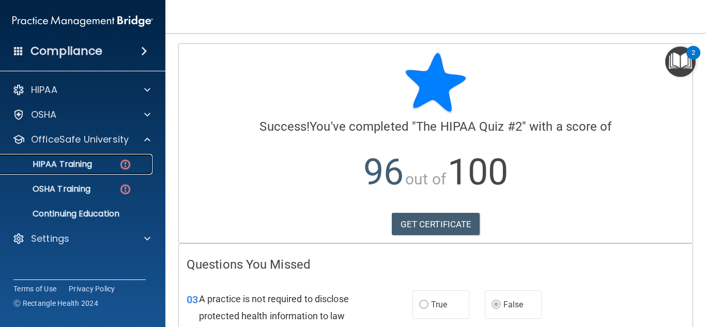
click at [108, 174] on link "HIPAA Training" at bounding box center [71, 164] width 163 height 21
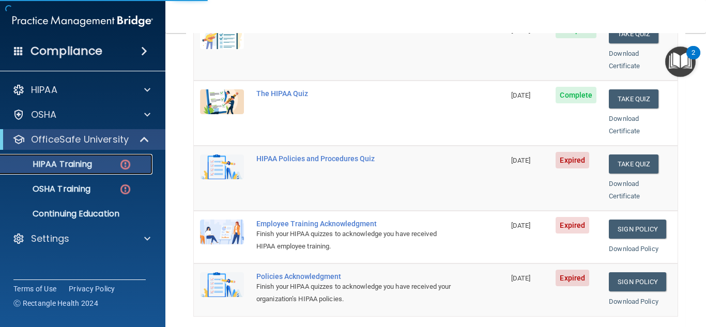
scroll to position [179, 0]
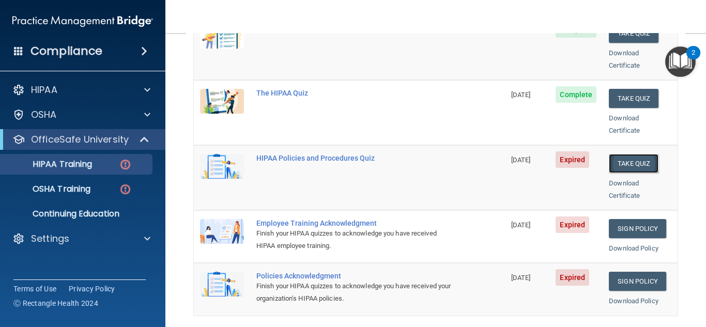
click at [635, 154] on button "Take Quiz" at bounding box center [634, 163] width 50 height 19
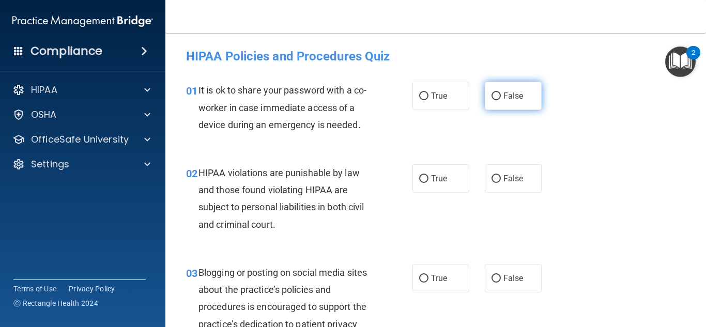
click at [511, 100] on span "False" at bounding box center [513, 96] width 20 height 10
click at [501, 100] on input "False" at bounding box center [496, 97] width 9 height 8
radio input "true"
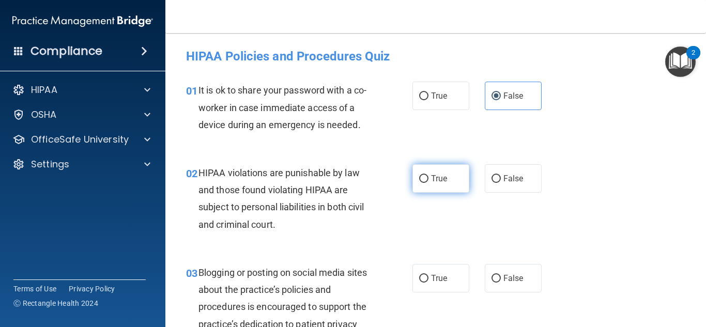
click at [452, 175] on label "True" at bounding box center [440, 178] width 57 height 28
click at [429, 175] on input "True" at bounding box center [423, 179] width 9 height 8
radio input "true"
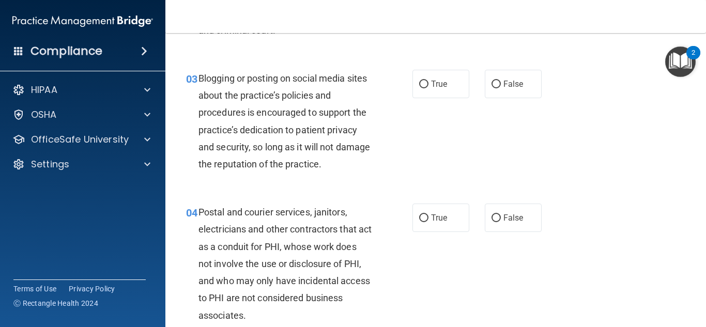
scroll to position [195, 0]
click at [440, 85] on span "True" at bounding box center [439, 84] width 16 height 10
click at [429, 85] on input "True" at bounding box center [423, 84] width 9 height 8
radio input "true"
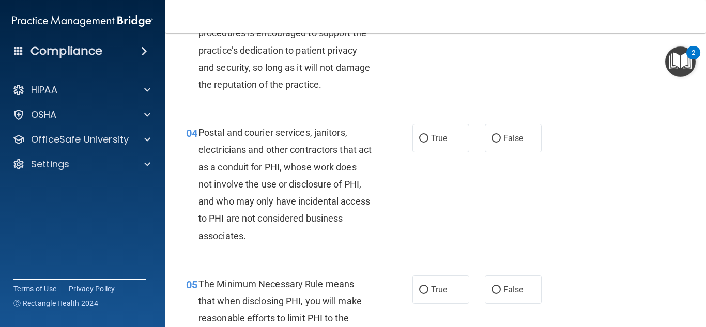
scroll to position [276, 0]
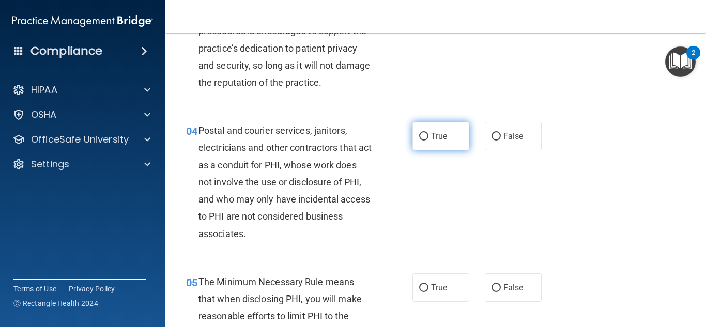
click at [425, 141] on label "True" at bounding box center [440, 136] width 57 height 28
click at [425, 141] on input "True" at bounding box center [423, 137] width 9 height 8
radio input "true"
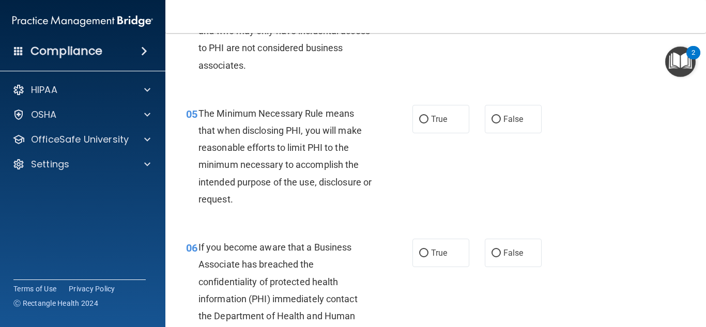
scroll to position [445, 0]
click at [447, 122] on label "True" at bounding box center [440, 118] width 57 height 28
click at [429, 122] on input "True" at bounding box center [423, 119] width 9 height 8
radio input "true"
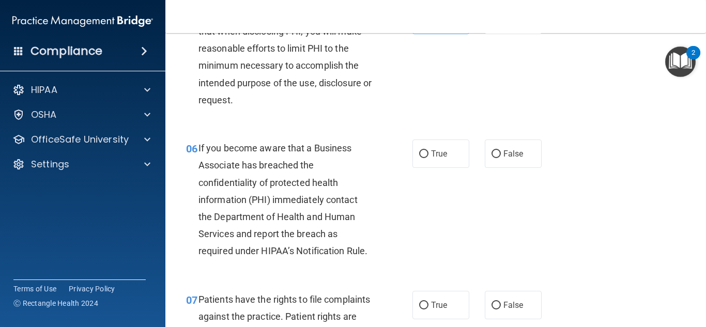
scroll to position [545, 0]
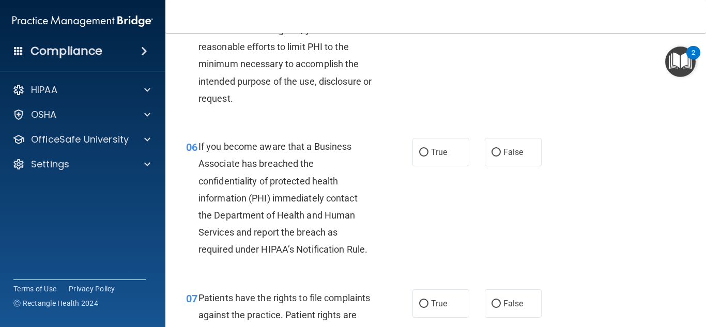
click at [440, 163] on label "True" at bounding box center [440, 152] width 57 height 28
click at [429, 157] on input "True" at bounding box center [423, 153] width 9 height 8
radio input "true"
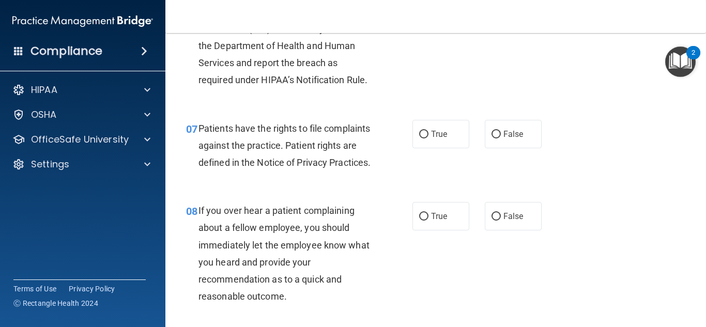
scroll to position [716, 0]
click at [441, 132] on span "True" at bounding box center [439, 133] width 16 height 10
click at [429, 132] on input "True" at bounding box center [423, 134] width 9 height 8
radio input "true"
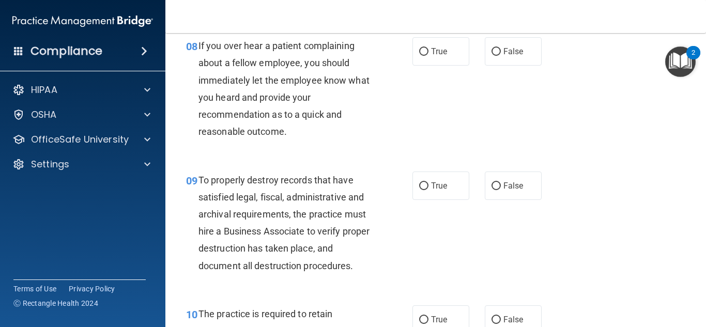
scroll to position [883, 0]
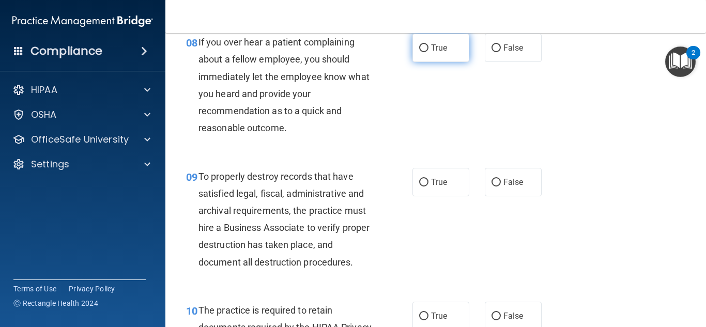
click at [450, 62] on label "True" at bounding box center [440, 48] width 57 height 28
click at [429, 52] on input "True" at bounding box center [423, 48] width 9 height 8
radio input "true"
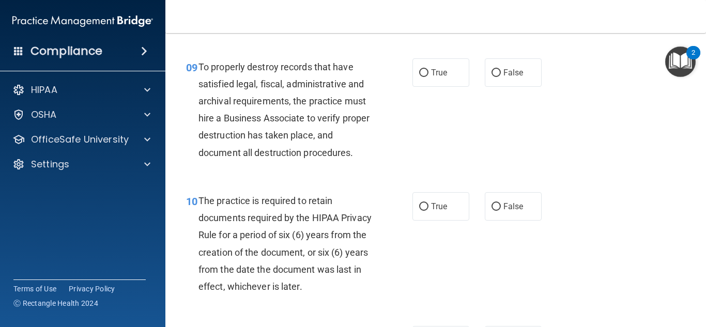
scroll to position [994, 0]
click at [446, 86] on label "True" at bounding box center [440, 72] width 57 height 28
click at [429, 77] on input "True" at bounding box center [423, 73] width 9 height 8
radio input "true"
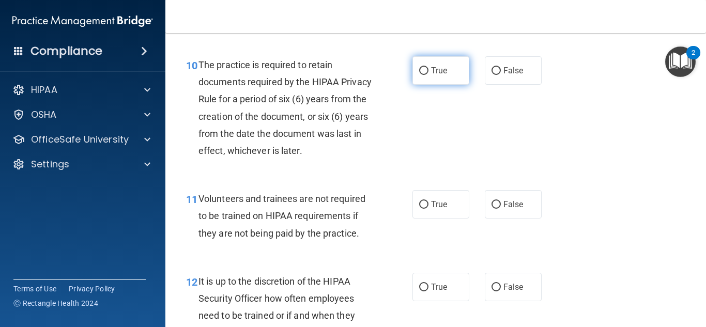
scroll to position [1129, 0]
click at [436, 84] on label "True" at bounding box center [440, 70] width 57 height 28
click at [429, 74] on input "True" at bounding box center [423, 71] width 9 height 8
radio input "true"
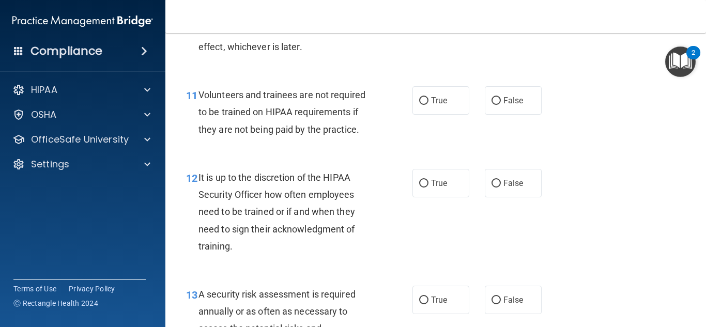
scroll to position [1234, 0]
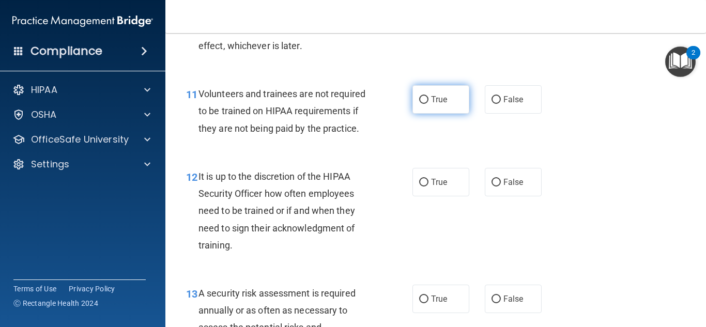
click at [442, 114] on label "True" at bounding box center [440, 99] width 57 height 28
click at [429, 104] on input "True" at bounding box center [423, 100] width 9 height 8
radio input "true"
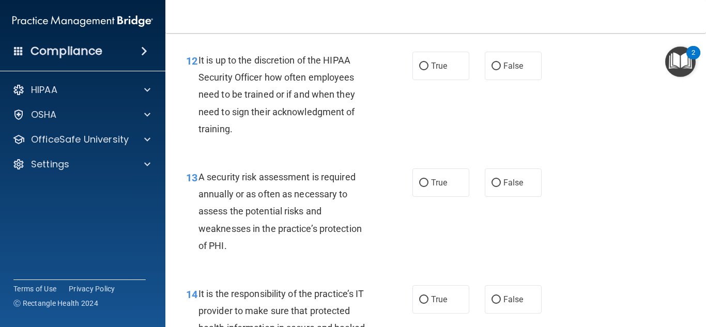
scroll to position [1351, 0]
click at [456, 73] on label "True" at bounding box center [440, 65] width 57 height 28
click at [429, 70] on input "True" at bounding box center [423, 66] width 9 height 8
radio input "true"
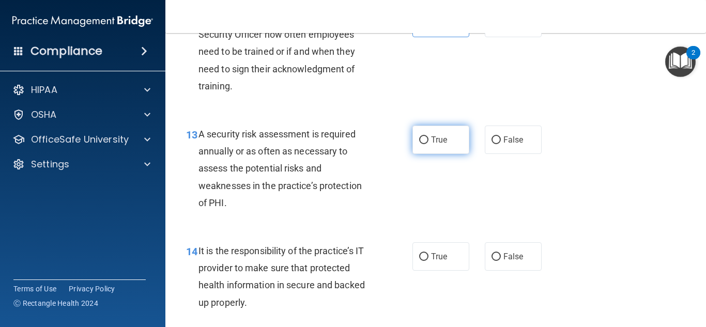
click at [437, 145] on span "True" at bounding box center [439, 140] width 16 height 10
click at [429, 144] on input "True" at bounding box center [423, 140] width 9 height 8
radio input "true"
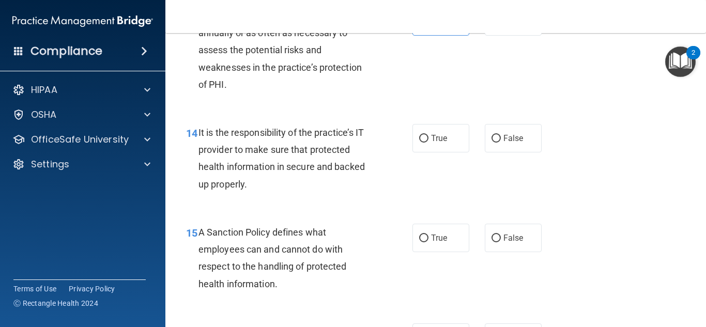
scroll to position [1512, 0]
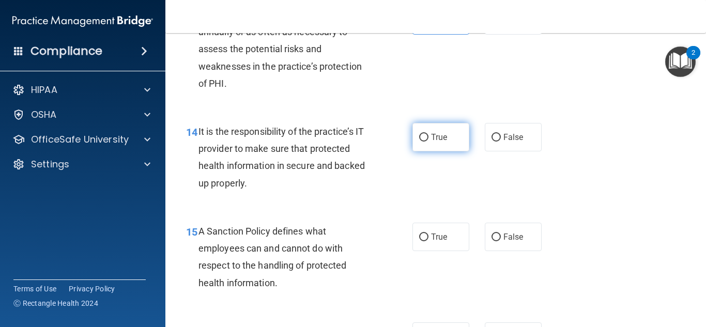
click at [443, 151] on label "True" at bounding box center [440, 137] width 57 height 28
click at [429, 142] on input "True" at bounding box center [423, 138] width 9 height 8
radio input "true"
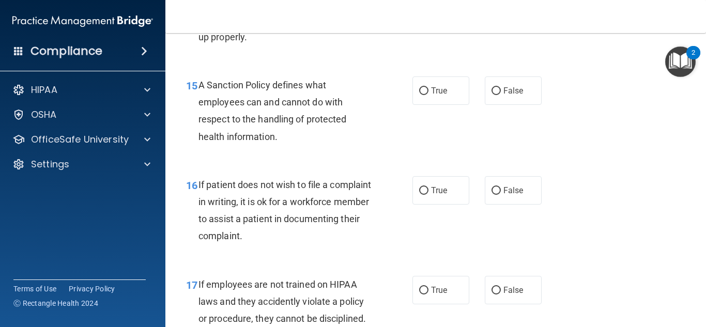
scroll to position [1659, 0]
click at [459, 104] on label "True" at bounding box center [440, 90] width 57 height 28
click at [429, 95] on input "True" at bounding box center [423, 91] width 9 height 8
radio input "true"
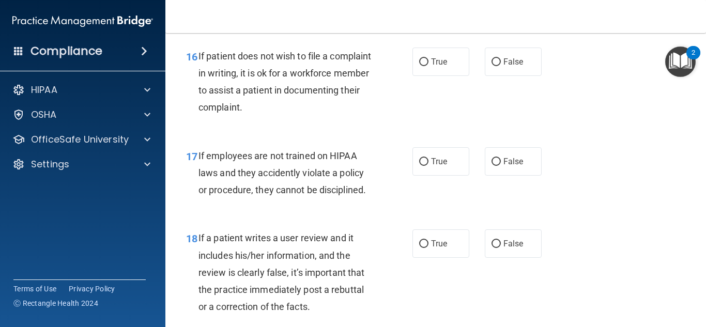
scroll to position [1791, 0]
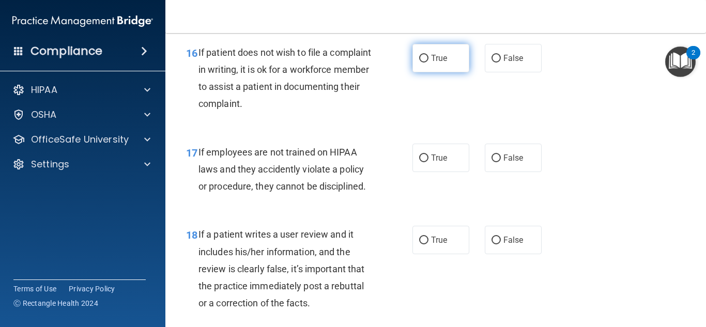
click at [460, 72] on label "True" at bounding box center [440, 58] width 57 height 28
click at [429, 63] on input "True" at bounding box center [423, 59] width 9 height 8
radio input "true"
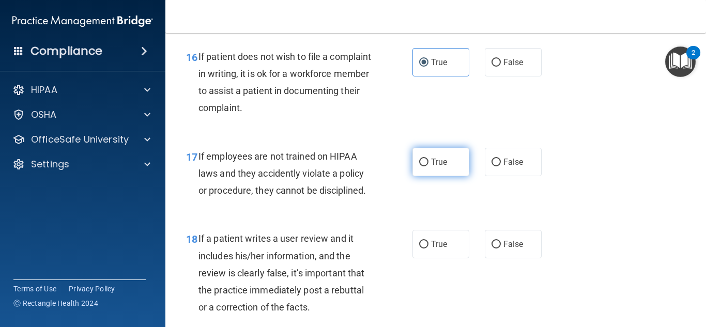
scroll to position [1786, 0]
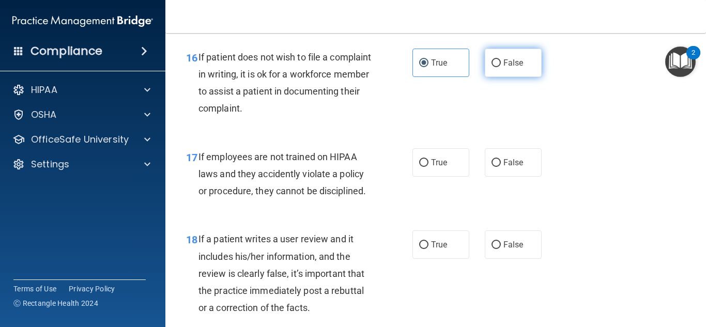
click at [492, 67] on input "False" at bounding box center [496, 63] width 9 height 8
radio input "true"
radio input "false"
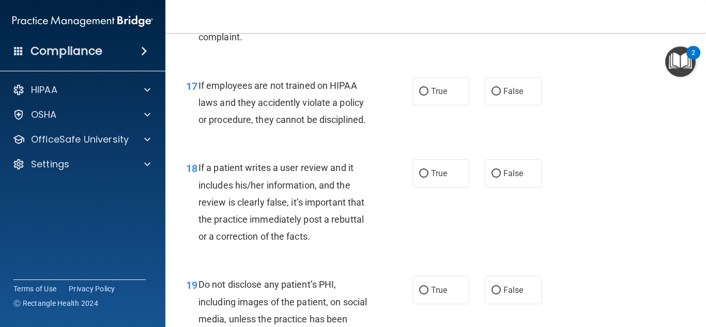
scroll to position [1860, 0]
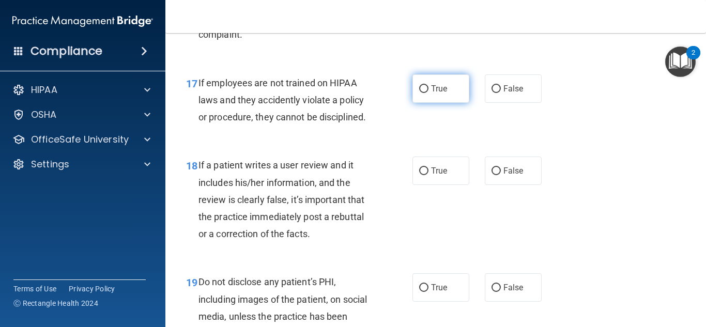
click at [462, 103] on label "True" at bounding box center [440, 88] width 57 height 28
click at [429, 93] on input "True" at bounding box center [423, 89] width 9 height 8
radio input "true"
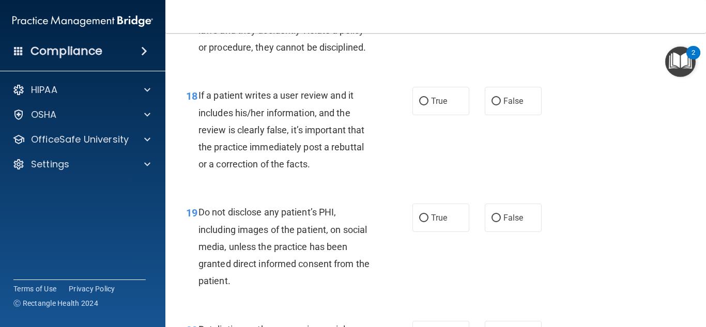
scroll to position [1931, 0]
click at [448, 115] on label "True" at bounding box center [440, 100] width 57 height 28
click at [429, 105] on input "True" at bounding box center [423, 101] width 9 height 8
radio input "true"
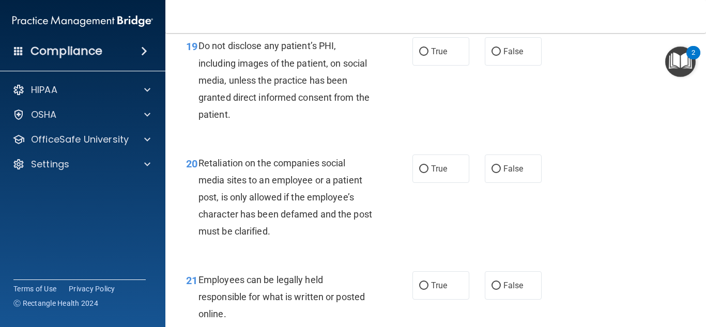
scroll to position [2097, 0]
click at [450, 65] on label "True" at bounding box center [440, 51] width 57 height 28
click at [429, 55] on input "True" at bounding box center [423, 52] width 9 height 8
radio input "true"
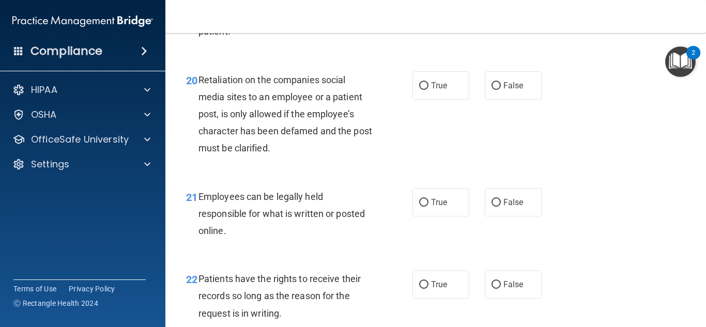
scroll to position [2181, 0]
click at [442, 87] on label "True" at bounding box center [440, 84] width 57 height 28
click at [429, 87] on input "True" at bounding box center [423, 85] width 9 height 8
radio input "true"
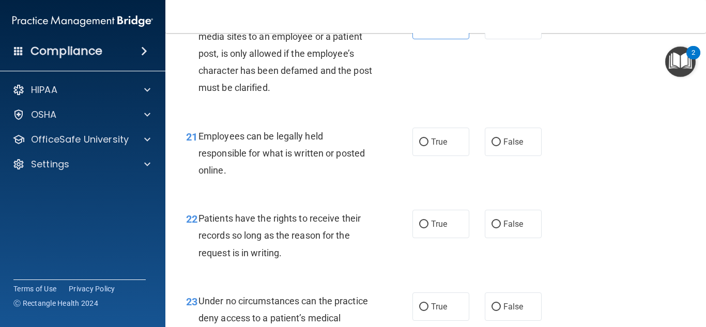
scroll to position [2241, 0]
click at [424, 154] on label "True" at bounding box center [440, 141] width 57 height 28
click at [424, 146] on input "True" at bounding box center [423, 142] width 9 height 8
radio input "true"
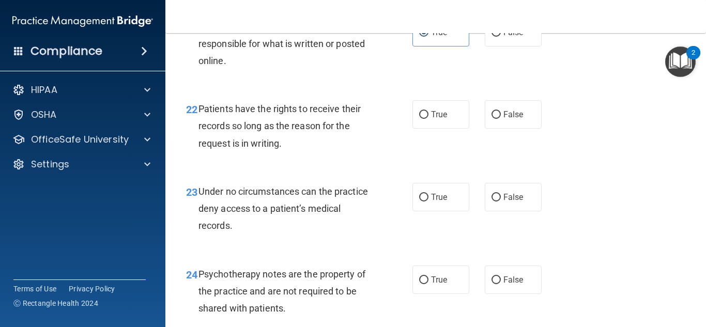
scroll to position [2351, 0]
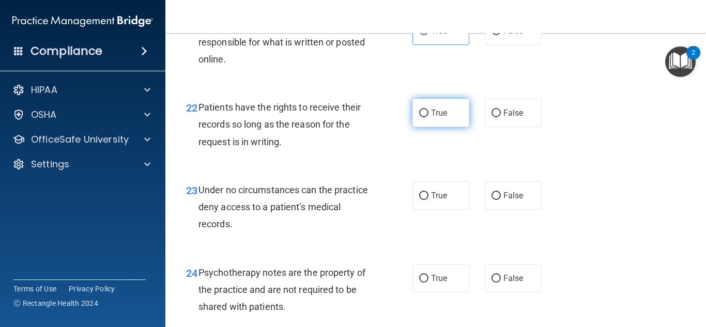
click at [437, 118] on span "True" at bounding box center [439, 113] width 16 height 10
click at [429, 117] on input "True" at bounding box center [423, 114] width 9 height 8
radio input "true"
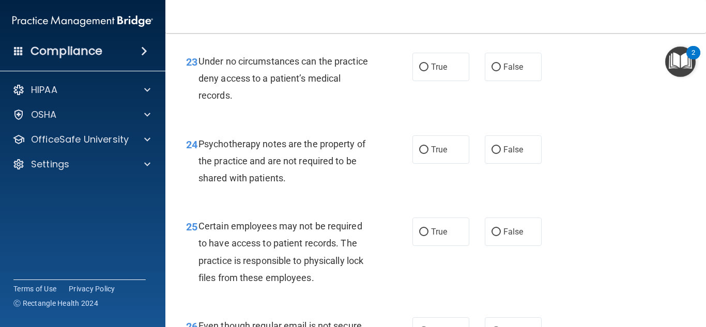
scroll to position [2481, 0]
click at [447, 81] on label "True" at bounding box center [440, 66] width 57 height 28
click at [429, 71] on input "True" at bounding box center [423, 67] width 9 height 8
radio input "true"
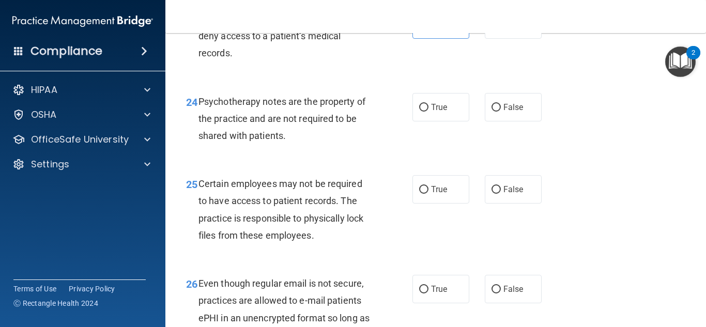
scroll to position [2524, 0]
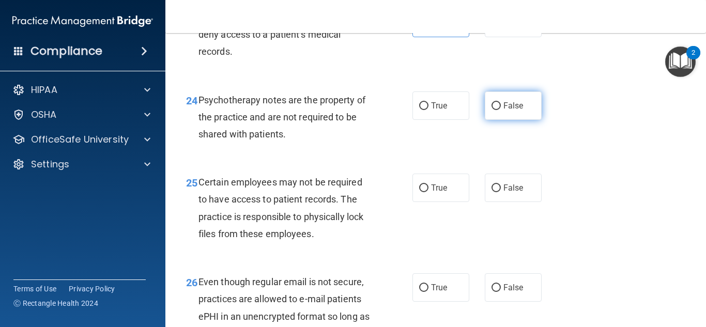
click at [492, 110] on input "False" at bounding box center [496, 106] width 9 height 8
radio input "true"
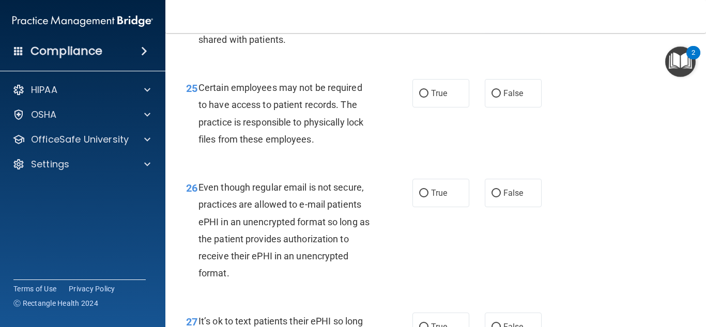
scroll to position [2621, 0]
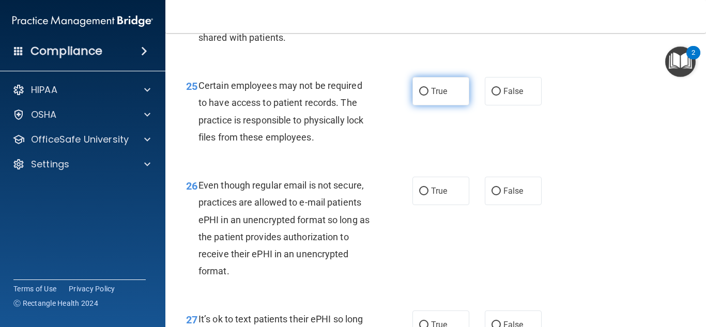
click at [439, 96] on span "True" at bounding box center [439, 91] width 16 height 10
click at [429, 96] on input "True" at bounding box center [423, 92] width 9 height 8
radio input "true"
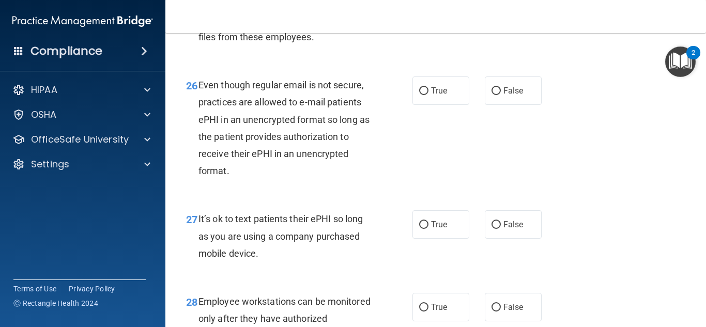
scroll to position [2723, 0]
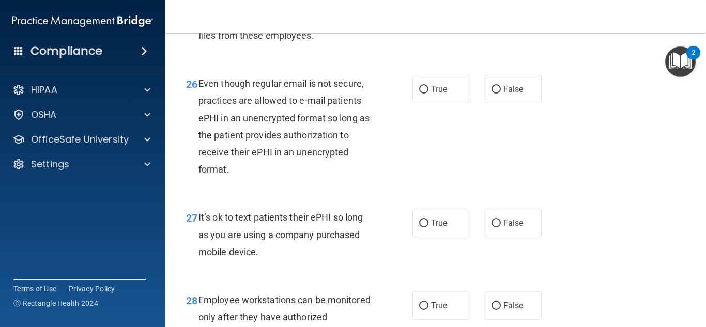
click at [407, 130] on div "26 Even though regular email is not secure, practices are allowed to e-mail pat…" at bounding box center [299, 129] width 257 height 108
click at [423, 98] on label "True" at bounding box center [440, 89] width 57 height 28
click at [423, 94] on input "True" at bounding box center [423, 90] width 9 height 8
radio input "true"
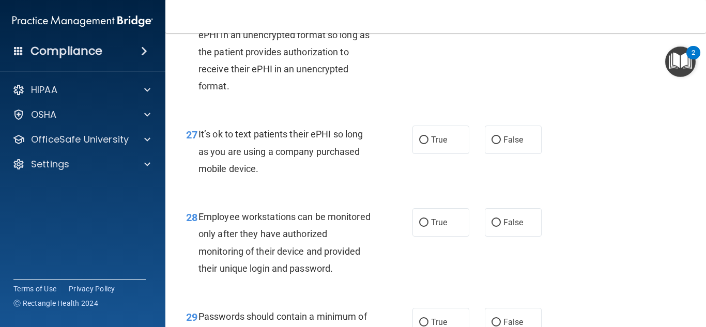
scroll to position [2807, 0]
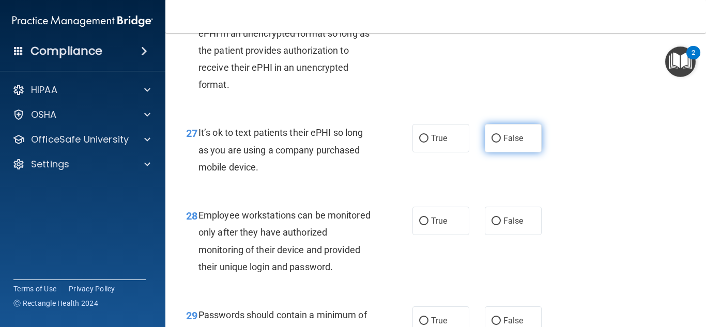
click at [519, 152] on label "False" at bounding box center [513, 138] width 57 height 28
click at [501, 143] on input "False" at bounding box center [496, 139] width 9 height 8
radio input "true"
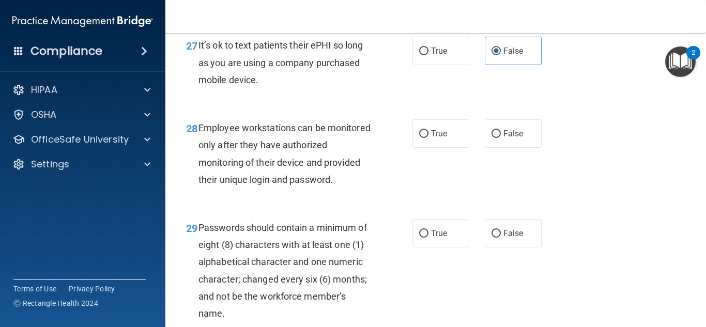
scroll to position [2896, 0]
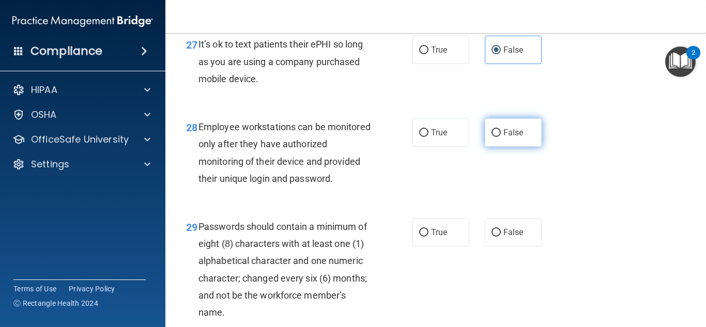
click at [524, 145] on label "False" at bounding box center [513, 132] width 57 height 28
click at [501, 137] on input "False" at bounding box center [496, 133] width 9 height 8
radio input "true"
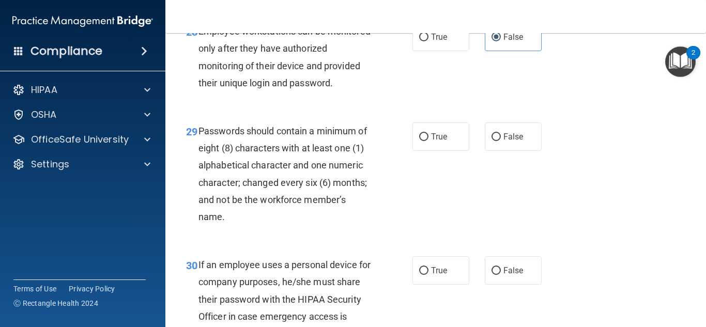
scroll to position [2992, 0]
click at [446, 150] on label "True" at bounding box center [440, 136] width 57 height 28
click at [429, 141] on input "True" at bounding box center [423, 137] width 9 height 8
radio input "true"
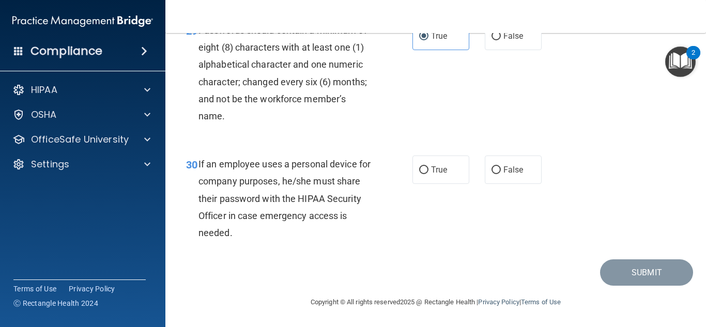
scroll to position [3126, 0]
click at [503, 174] on span "False" at bounding box center [513, 170] width 20 height 10
click at [501, 174] on input "False" at bounding box center [496, 170] width 9 height 8
radio input "true"
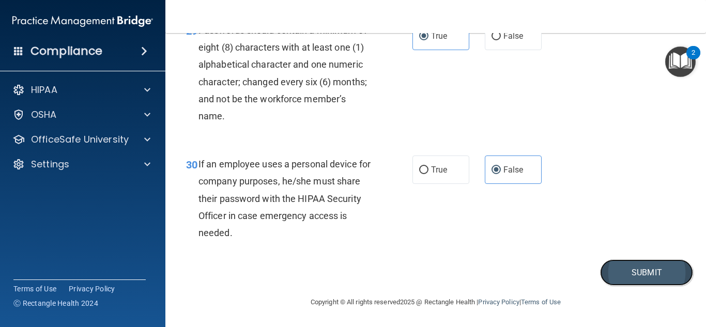
click at [641, 267] on button "Submit" at bounding box center [646, 272] width 93 height 26
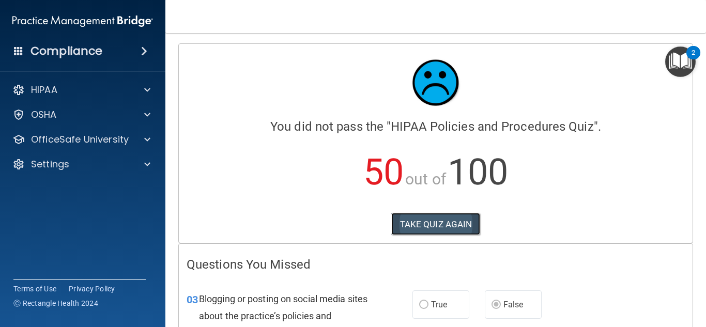
click at [461, 235] on button "TAKE QUIZ AGAIN" at bounding box center [435, 224] width 89 height 23
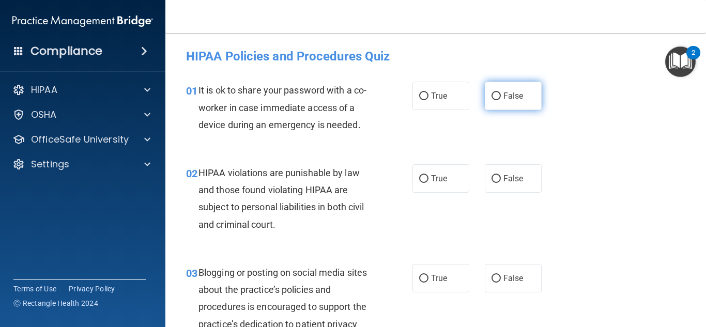
click at [497, 93] on label "False" at bounding box center [513, 96] width 57 height 28
click at [497, 93] on input "False" at bounding box center [496, 97] width 9 height 8
radio input "true"
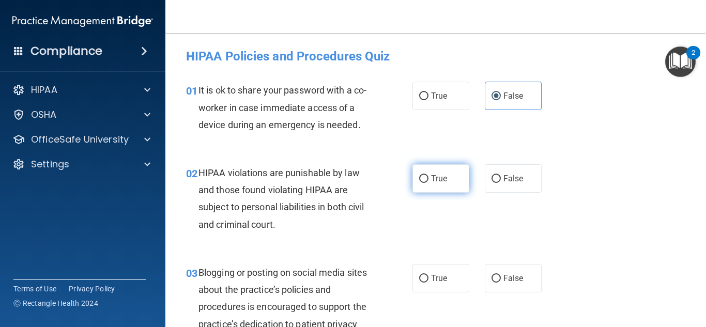
click at [445, 170] on label "True" at bounding box center [440, 178] width 57 height 28
click at [429, 175] on input "True" at bounding box center [423, 179] width 9 height 8
radio input "true"
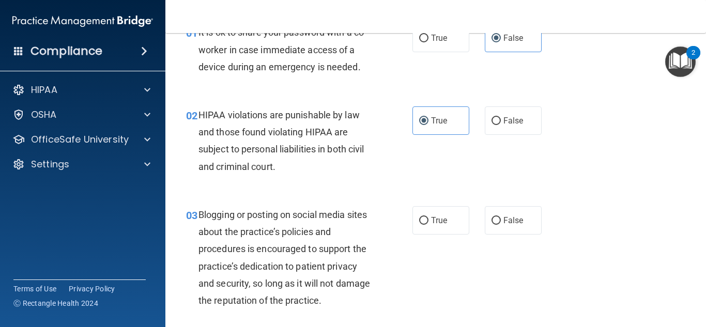
scroll to position [61, 0]
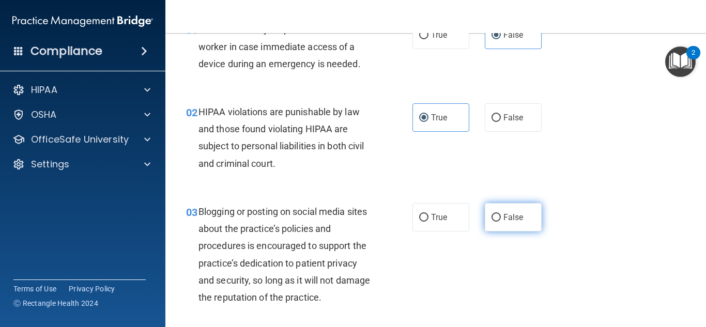
click at [492, 224] on label "False" at bounding box center [513, 217] width 57 height 28
click at [492, 222] on input "False" at bounding box center [496, 218] width 9 height 8
radio input "true"
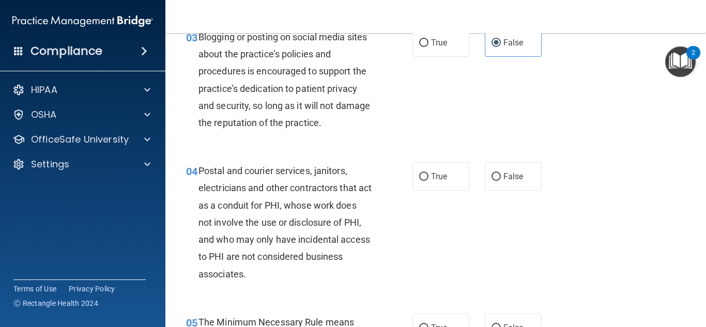
scroll to position [236, 0]
click at [460, 178] on label "True" at bounding box center [440, 176] width 57 height 28
click at [429, 178] on input "True" at bounding box center [423, 177] width 9 height 8
radio input "true"
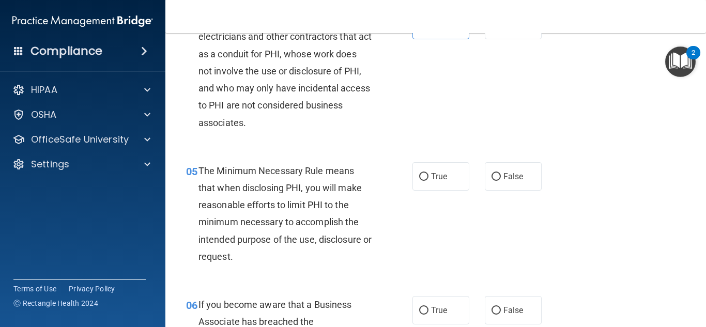
scroll to position [388, 0]
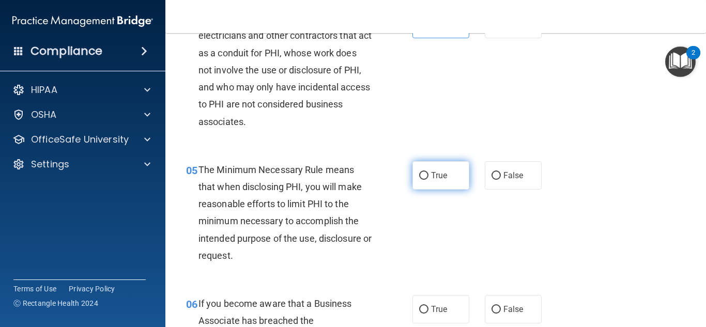
click at [452, 176] on label "True" at bounding box center [440, 175] width 57 height 28
click at [429, 176] on input "True" at bounding box center [423, 176] width 9 height 8
radio input "true"
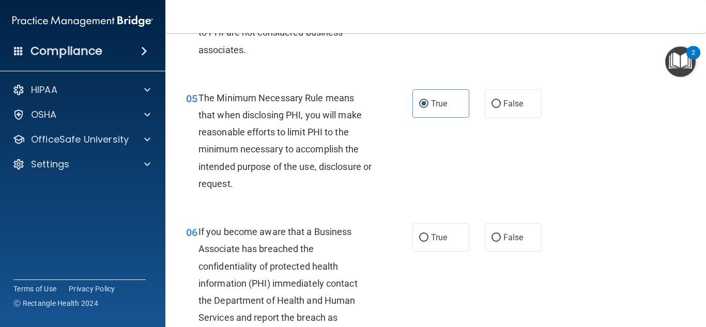
scroll to position [462, 0]
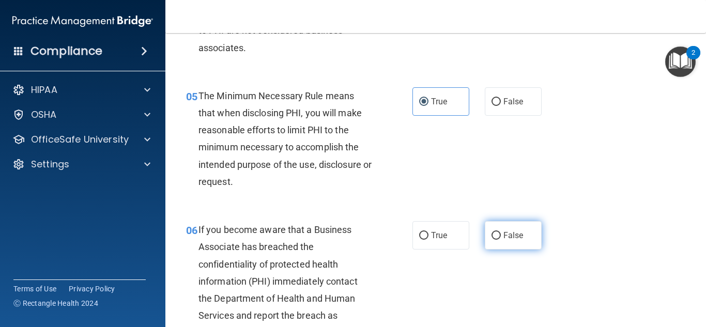
click at [507, 235] on span "False" at bounding box center [513, 236] width 20 height 10
click at [501, 235] on input "False" at bounding box center [496, 236] width 9 height 8
radio input "true"
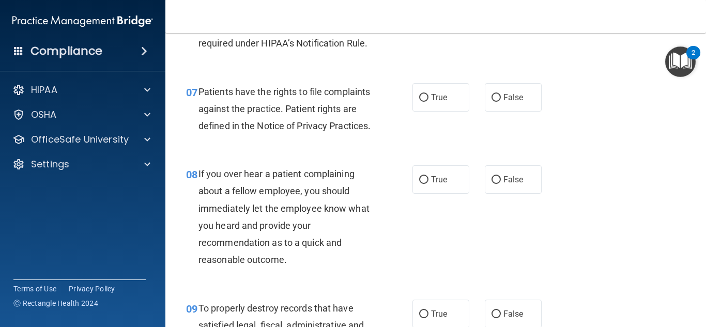
scroll to position [751, 0]
click at [440, 185] on span "True" at bounding box center [439, 180] width 16 height 10
click at [429, 185] on input "True" at bounding box center [423, 181] width 9 height 8
radio input "true"
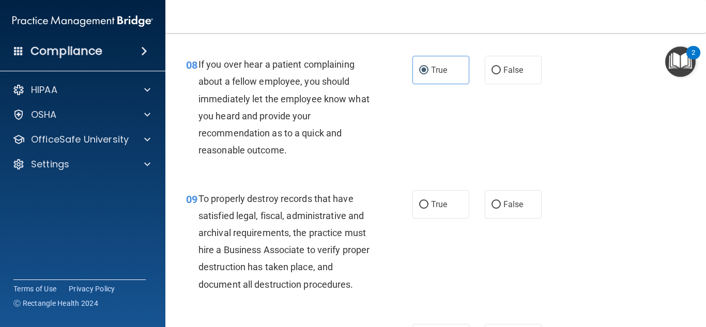
scroll to position [862, 0]
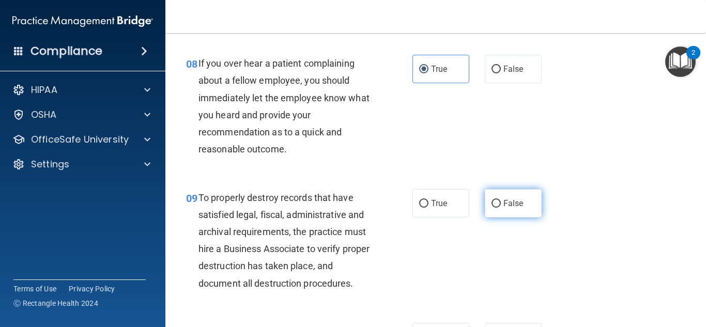
click at [519, 218] on label "False" at bounding box center [513, 203] width 57 height 28
click at [501, 208] on input "False" at bounding box center [496, 204] width 9 height 8
radio input "true"
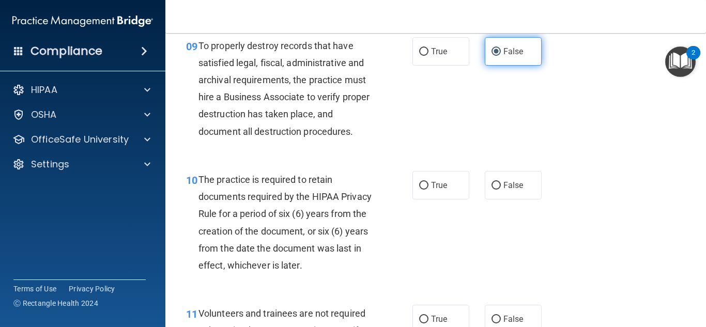
scroll to position [1014, 0]
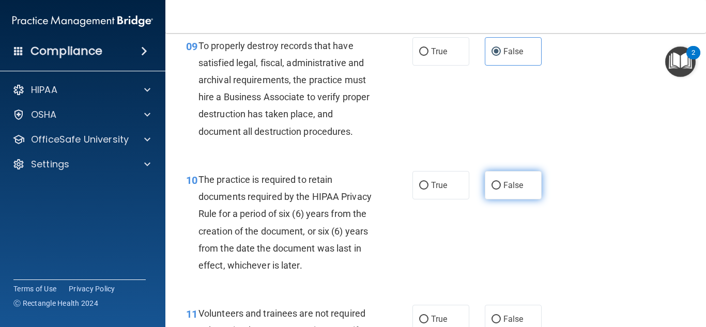
click at [527, 191] on label "False" at bounding box center [513, 185] width 57 height 28
click at [501, 190] on input "False" at bounding box center [496, 186] width 9 height 8
radio input "true"
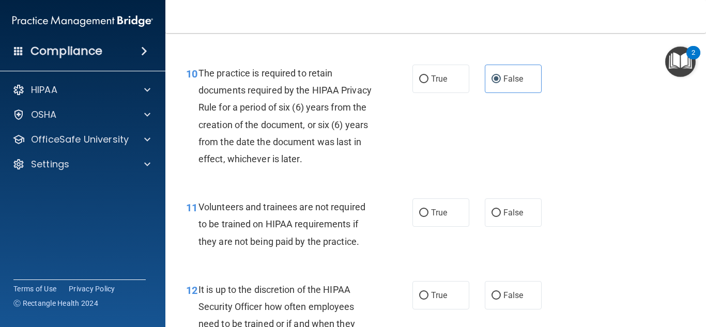
scroll to position [1120, 0]
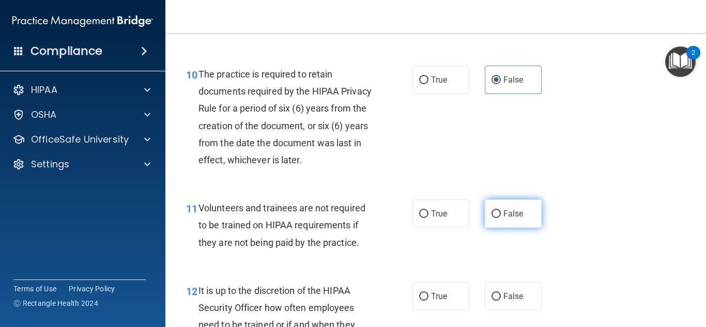
click at [510, 219] on span "False" at bounding box center [513, 214] width 20 height 10
click at [501, 218] on input "False" at bounding box center [496, 214] width 9 height 8
radio input "true"
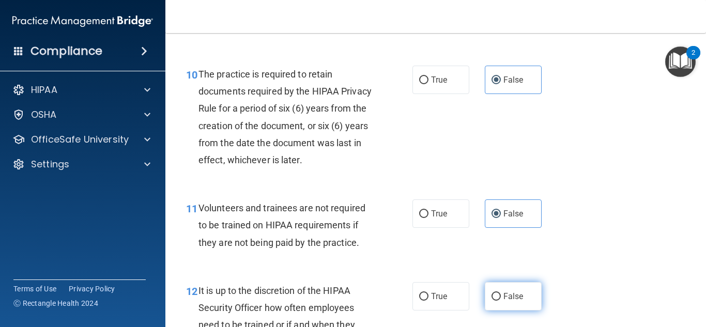
click at [507, 301] on span "False" at bounding box center [513, 297] width 20 height 10
click at [501, 301] on input "False" at bounding box center [496, 297] width 9 height 8
radio input "true"
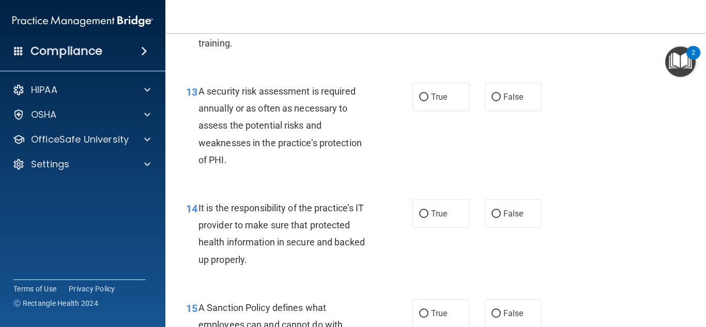
scroll to position [1437, 0]
click at [423, 108] on label "True" at bounding box center [440, 96] width 57 height 28
click at [423, 101] on input "True" at bounding box center [423, 97] width 9 height 8
radio input "true"
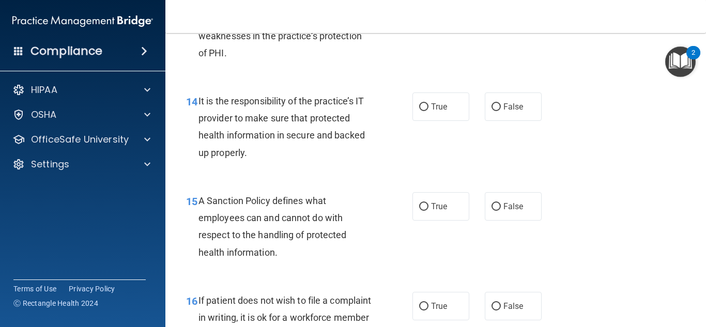
scroll to position [1544, 0]
click at [499, 120] on label "False" at bounding box center [513, 106] width 57 height 28
click at [499, 111] on input "False" at bounding box center [496, 107] width 9 height 8
radio input "true"
click at [505, 220] on label "False" at bounding box center [513, 206] width 57 height 28
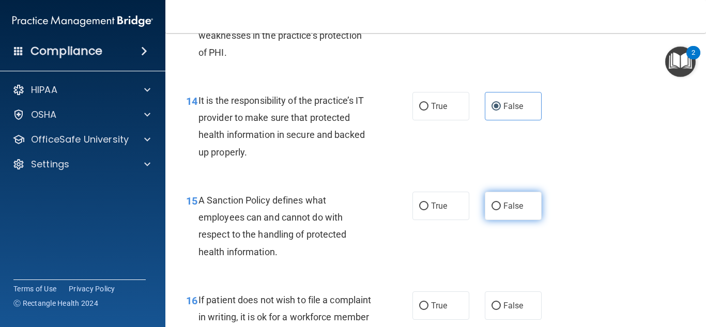
click at [501, 210] on input "False" at bounding box center [496, 207] width 9 height 8
radio input "true"
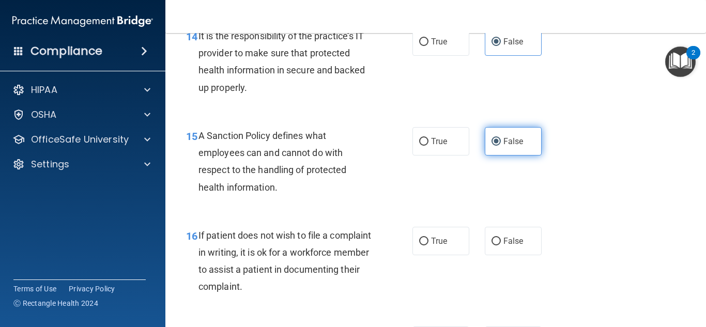
scroll to position [1613, 0]
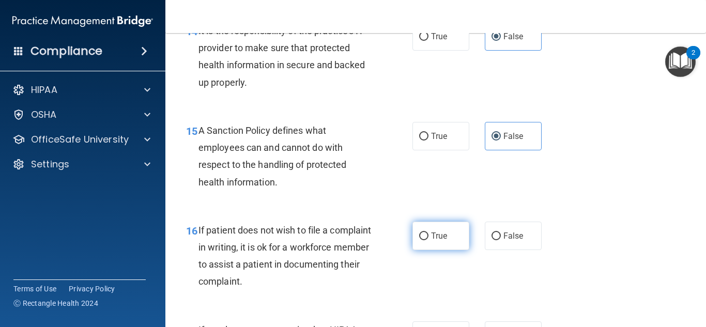
click at [442, 241] on span "True" at bounding box center [439, 236] width 16 height 10
click at [429, 240] on input "True" at bounding box center [423, 237] width 9 height 8
radio input "true"
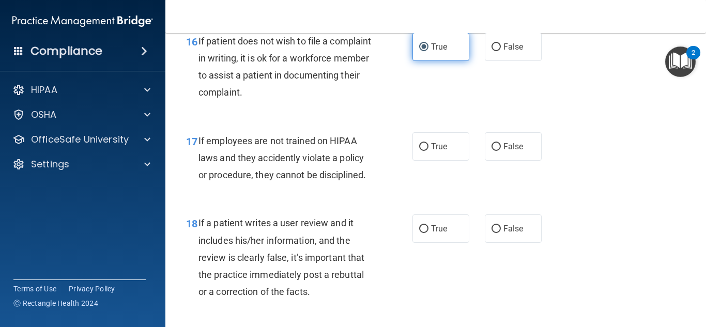
scroll to position [1803, 0]
click at [497, 242] on label "False" at bounding box center [513, 228] width 57 height 28
click at [497, 233] on input "False" at bounding box center [496, 229] width 9 height 8
radio input "true"
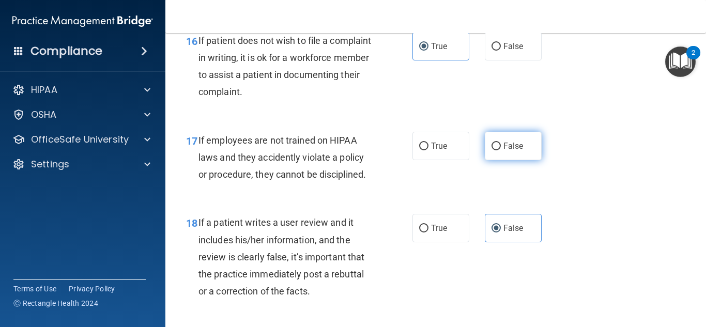
click at [509, 151] on span "False" at bounding box center [513, 146] width 20 height 10
click at [501, 150] on input "False" at bounding box center [496, 147] width 9 height 8
radio input "true"
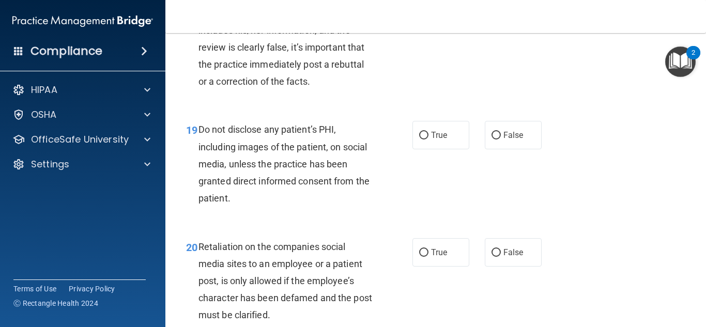
scroll to position [2013, 0]
click at [439, 149] on label "True" at bounding box center [440, 134] width 57 height 28
click at [429, 139] on input "True" at bounding box center [423, 135] width 9 height 8
radio input "true"
click at [504, 257] on span "False" at bounding box center [513, 252] width 20 height 10
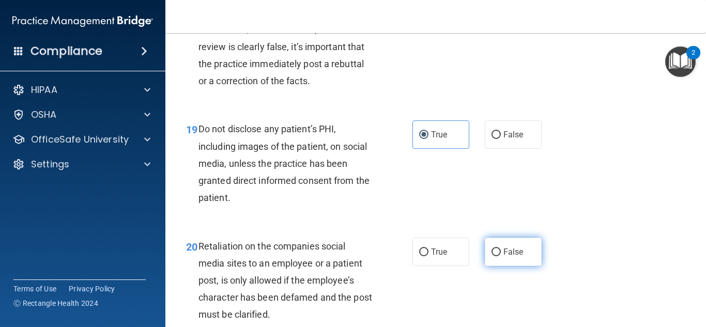
click at [501, 256] on input "False" at bounding box center [496, 253] width 9 height 8
radio input "true"
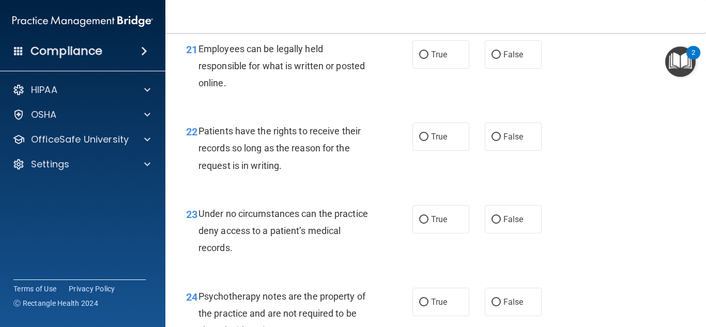
scroll to position [2328, 0]
click at [450, 150] on label "True" at bounding box center [440, 136] width 57 height 28
click at [429, 141] on input "True" at bounding box center [423, 137] width 9 height 8
radio input "true"
click at [493, 223] on input "False" at bounding box center [496, 220] width 9 height 8
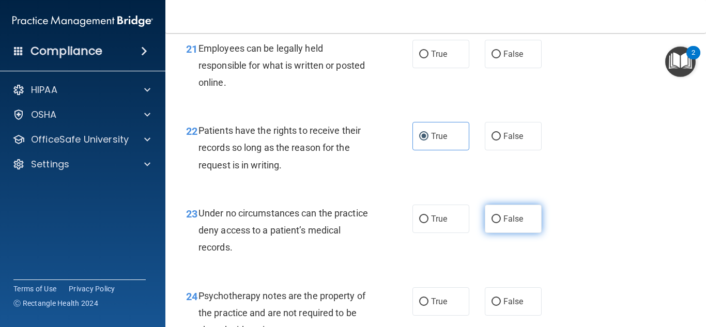
radio input "true"
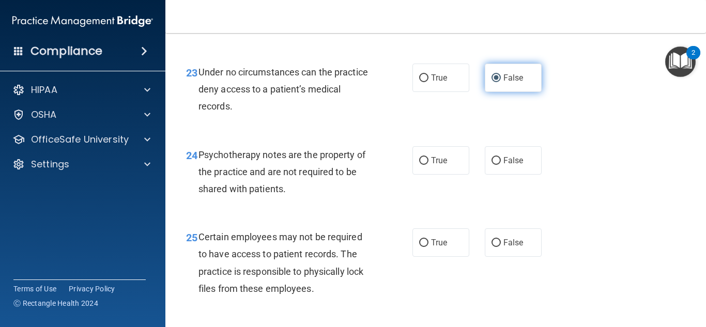
scroll to position [2470, 0]
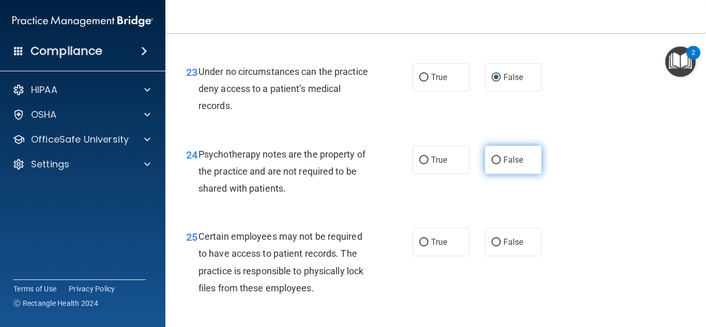
click at [492, 164] on input "False" at bounding box center [496, 161] width 9 height 8
radio input "true"
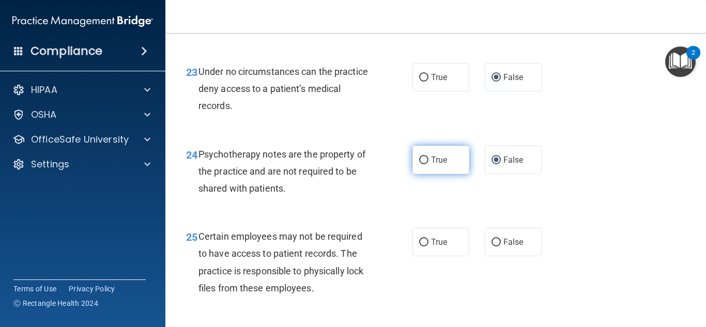
click at [442, 165] on span "True" at bounding box center [439, 160] width 16 height 10
click at [429, 164] on input "True" at bounding box center [423, 161] width 9 height 8
radio input "true"
radio input "false"
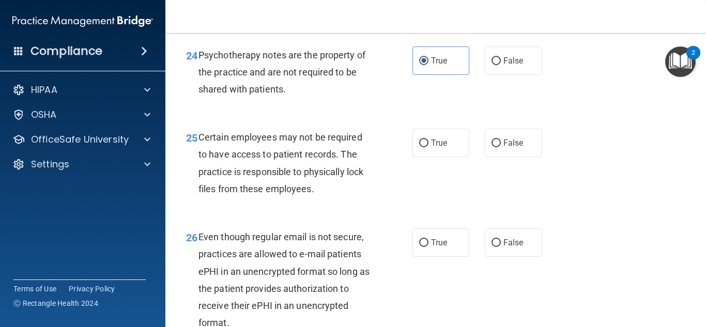
scroll to position [2573, 0]
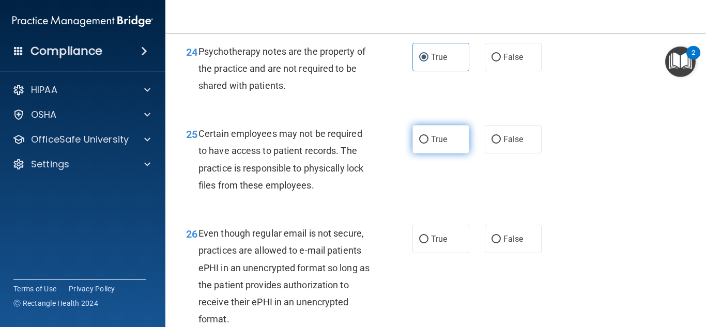
click at [438, 154] on label "True" at bounding box center [440, 139] width 57 height 28
click at [429, 144] on input "True" at bounding box center [423, 140] width 9 height 8
radio input "true"
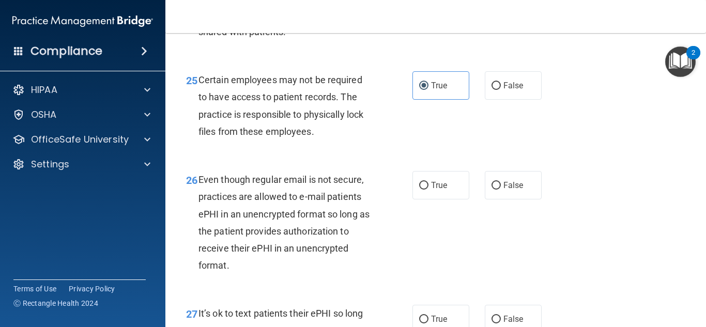
scroll to position [2628, 0]
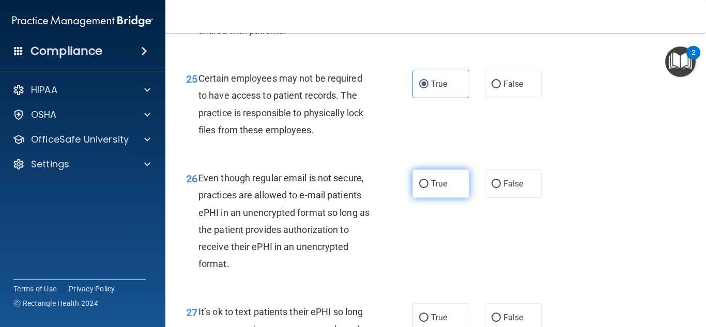
click at [437, 189] on span "True" at bounding box center [439, 184] width 16 height 10
click at [429, 188] on input "True" at bounding box center [423, 184] width 9 height 8
radio input "true"
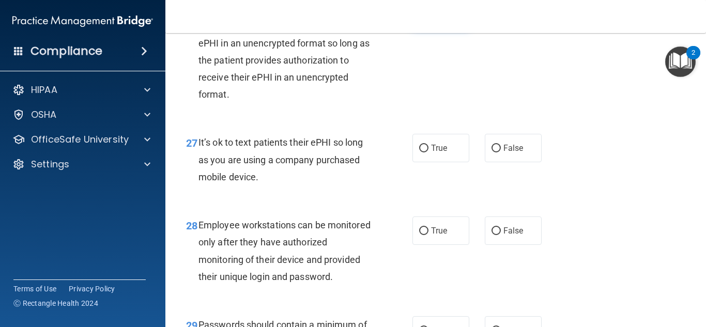
scroll to position [2798, 0]
click at [516, 162] on label "False" at bounding box center [513, 147] width 57 height 28
click at [501, 152] on input "False" at bounding box center [496, 148] width 9 height 8
radio input "true"
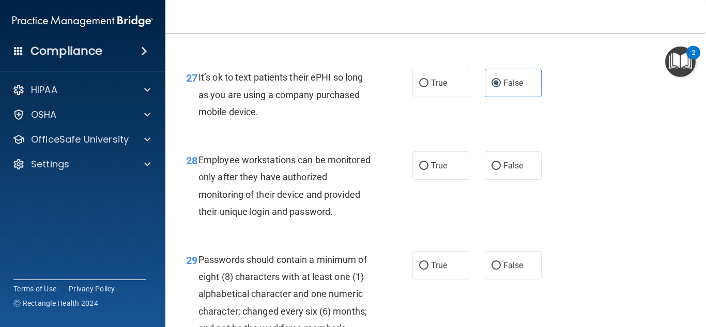
scroll to position [2863, 0]
click at [503, 170] on span "False" at bounding box center [513, 165] width 20 height 10
click at [501, 170] on input "False" at bounding box center [496, 166] width 9 height 8
radio input "true"
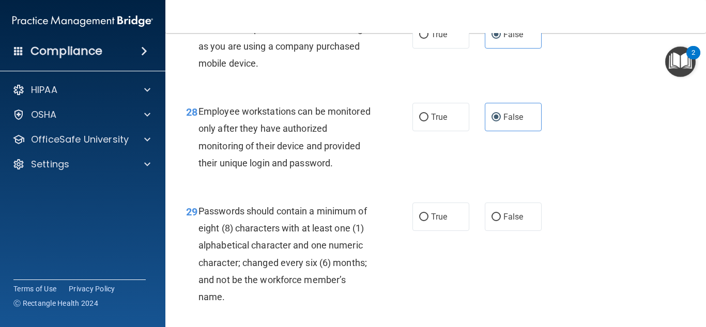
scroll to position [2912, 0]
click at [445, 231] on label "True" at bounding box center [440, 216] width 57 height 28
click at [429, 221] on input "True" at bounding box center [423, 217] width 9 height 8
radio input "true"
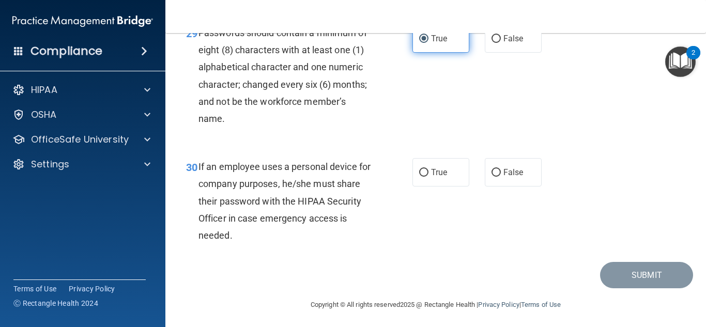
scroll to position [3091, 0]
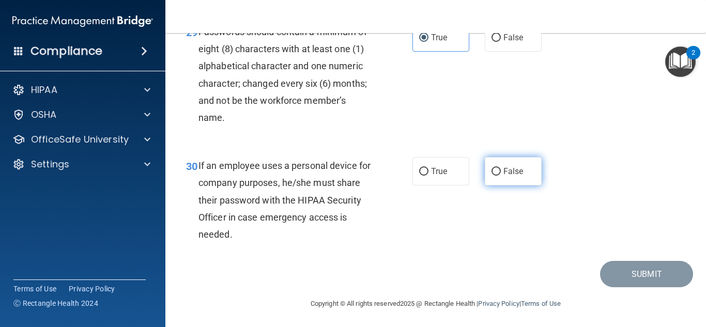
click at [496, 186] on label "False" at bounding box center [513, 171] width 57 height 28
click at [496, 176] on input "False" at bounding box center [496, 172] width 9 height 8
radio input "true"
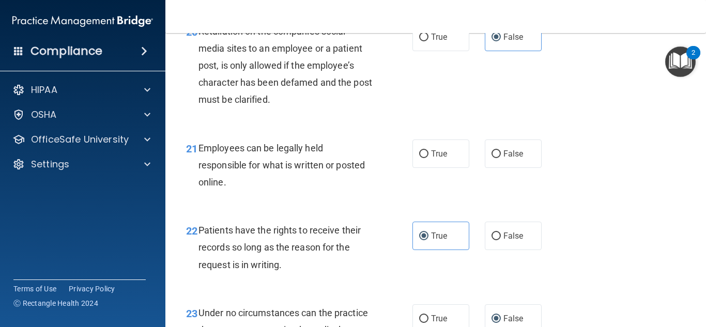
scroll to position [2228, 0]
click at [440, 168] on label "True" at bounding box center [440, 154] width 57 height 28
click at [429, 158] on input "True" at bounding box center [423, 154] width 9 height 8
radio input "true"
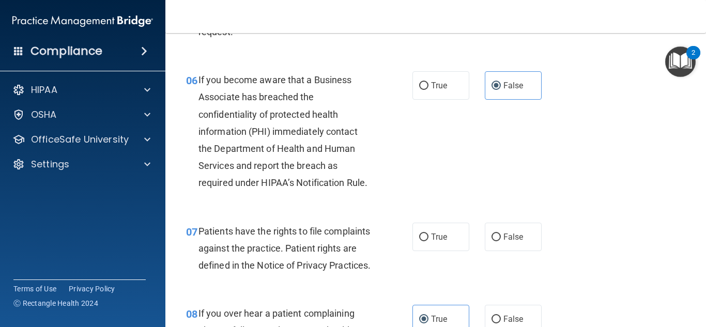
scroll to position [620, 0]
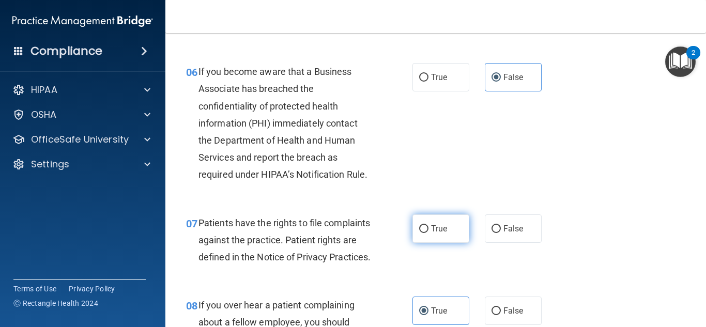
click at [435, 227] on span "True" at bounding box center [439, 229] width 16 height 10
click at [429, 227] on input "True" at bounding box center [423, 229] width 9 height 8
radio input "true"
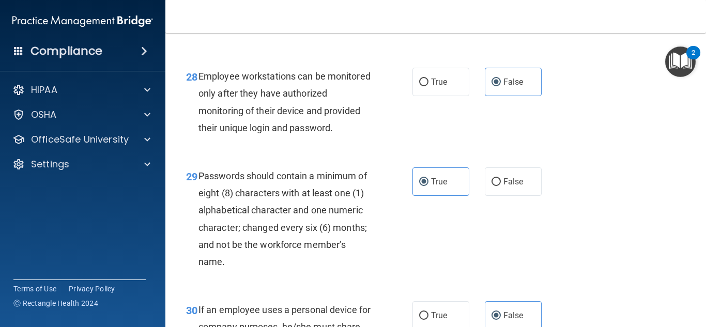
scroll to position [3126, 0]
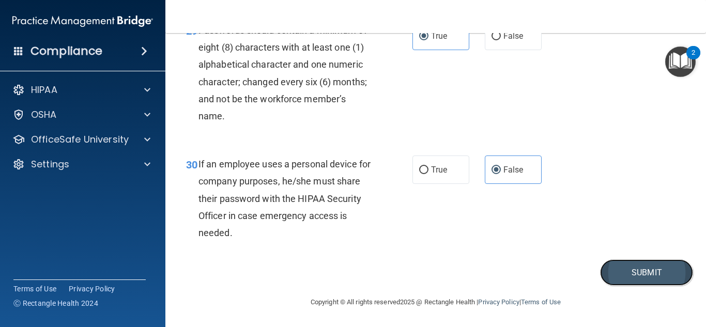
click at [622, 263] on button "Submit" at bounding box center [646, 272] width 93 height 26
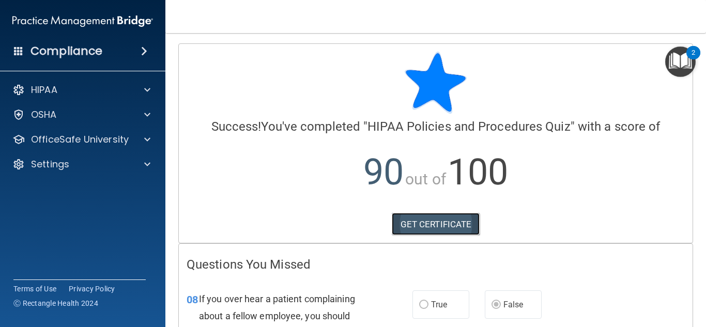
click at [461, 218] on link "GET CERTIFICATE" at bounding box center [436, 224] width 88 height 23
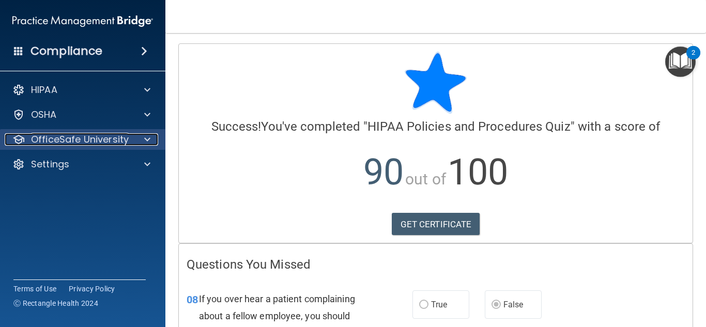
click at [123, 140] on p "OfficeSafe University" at bounding box center [80, 139] width 98 height 12
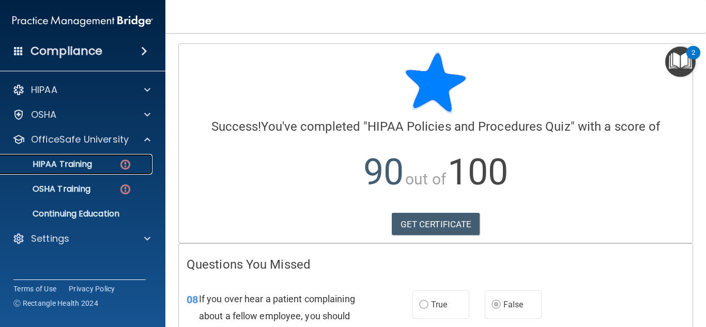
click at [117, 167] on div "HIPAA Training" at bounding box center [77, 164] width 141 height 10
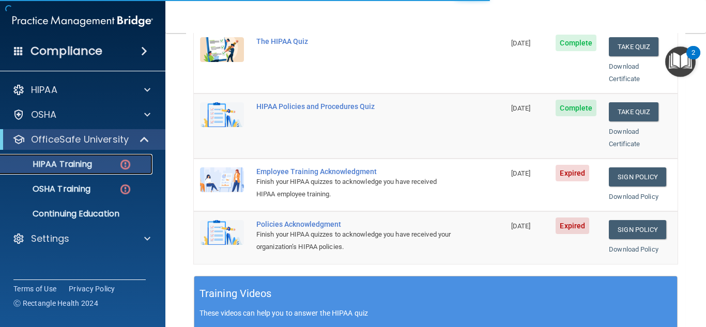
scroll to position [232, 0]
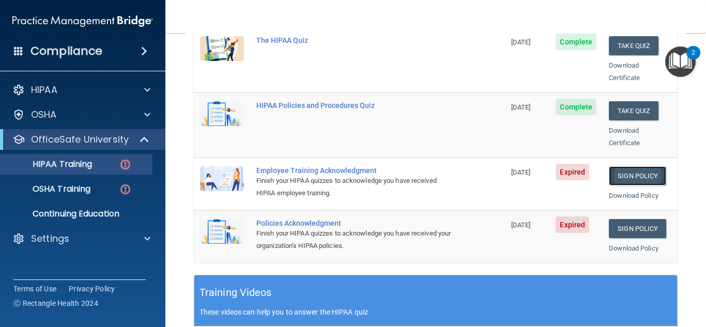
click at [623, 166] on link "Sign Policy" at bounding box center [637, 175] width 57 height 19
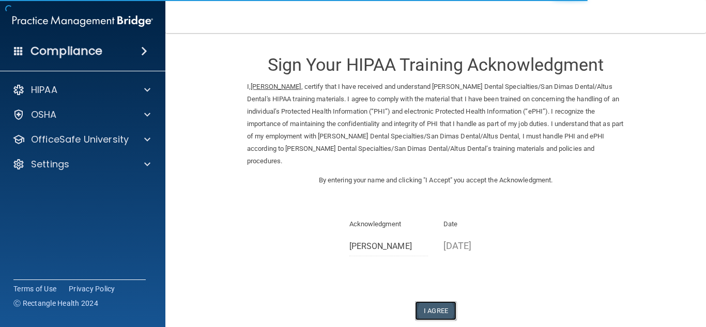
click at [435, 301] on button "I Agree" at bounding box center [435, 310] width 41 height 19
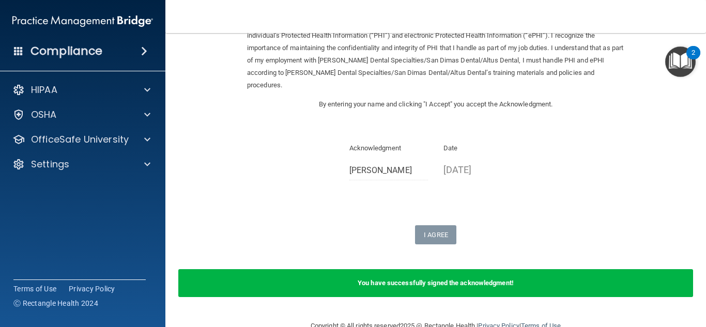
scroll to position [87, 0]
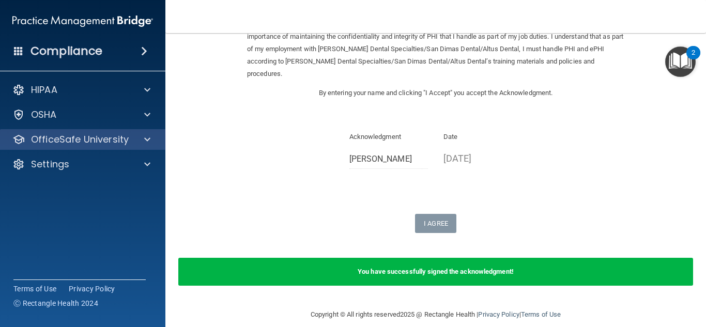
click at [120, 148] on div "OfficeSafe University" at bounding box center [83, 139] width 166 height 21
click at [135, 135] on div at bounding box center [146, 139] width 26 height 12
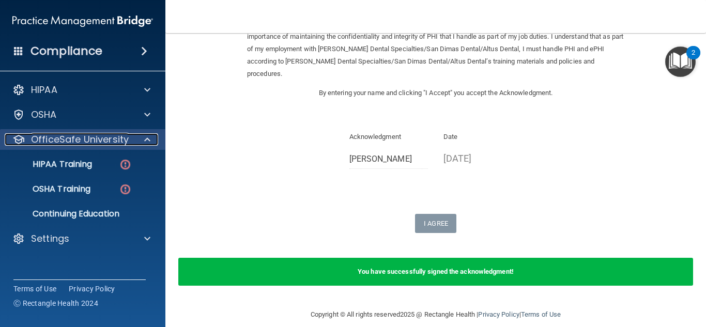
click at [135, 135] on div at bounding box center [146, 139] width 26 height 12
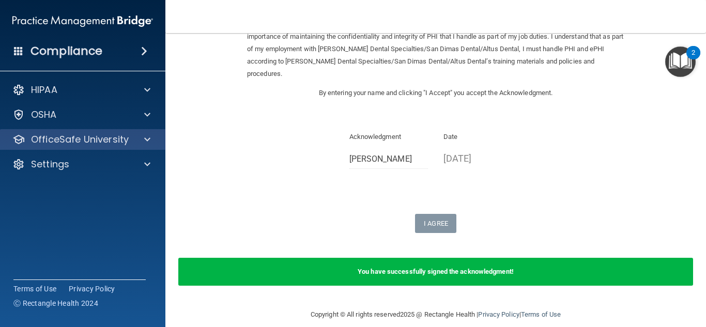
click at [147, 133] on div "OfficeSafe University" at bounding box center [83, 139] width 166 height 21
click at [140, 141] on div at bounding box center [146, 139] width 26 height 12
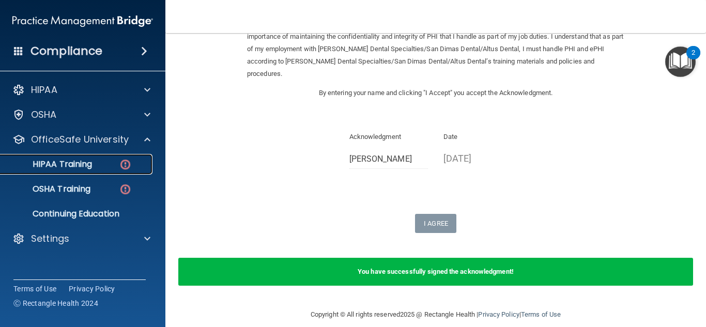
click at [126, 161] on img at bounding box center [125, 164] width 13 height 13
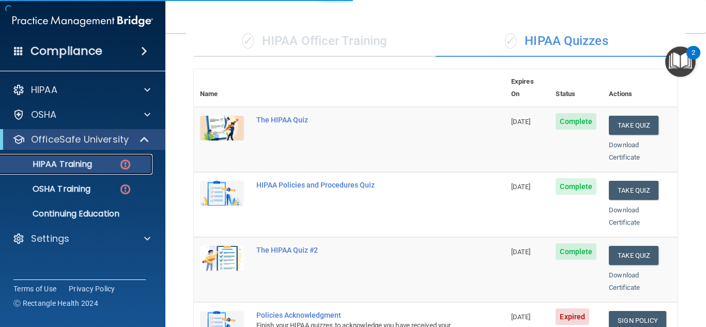
scroll to position [488, 0]
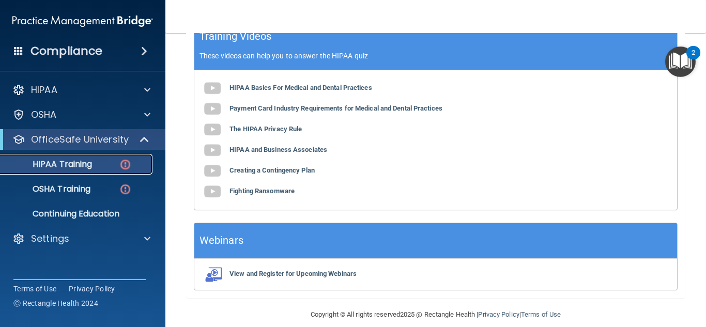
click at [111, 163] on div "HIPAA Training" at bounding box center [77, 164] width 141 height 10
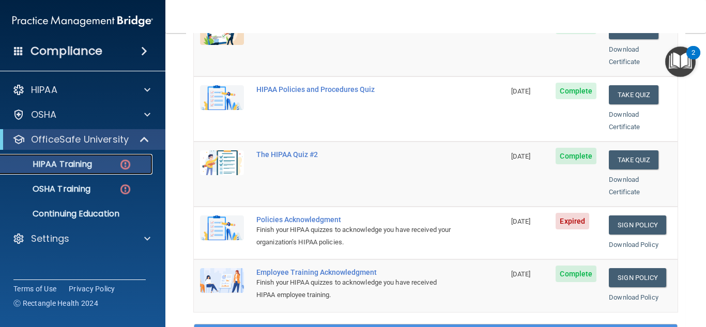
scroll to position [185, 0]
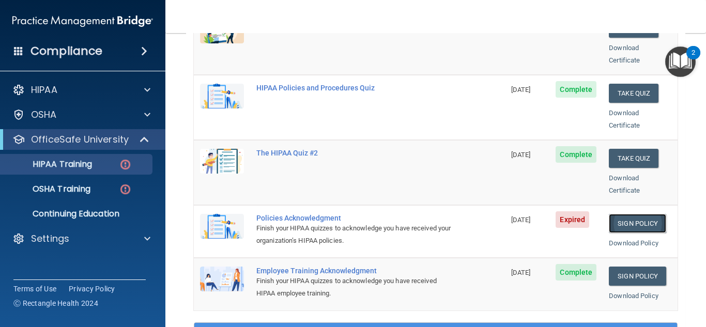
click at [614, 214] on link "Sign Policy" at bounding box center [637, 223] width 57 height 19
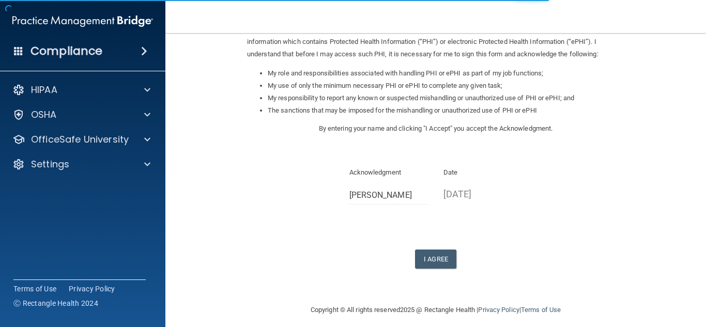
scroll to position [159, 0]
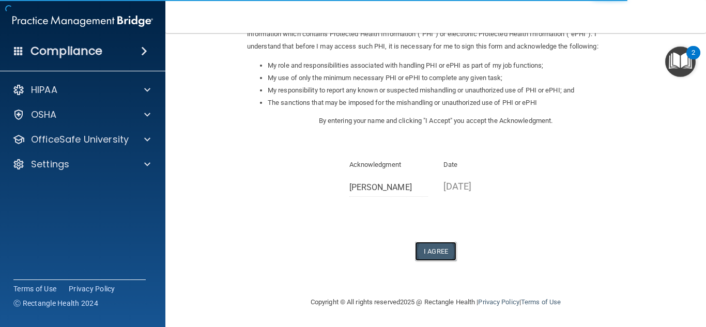
click at [436, 255] on button "I Agree" at bounding box center [435, 251] width 41 height 19
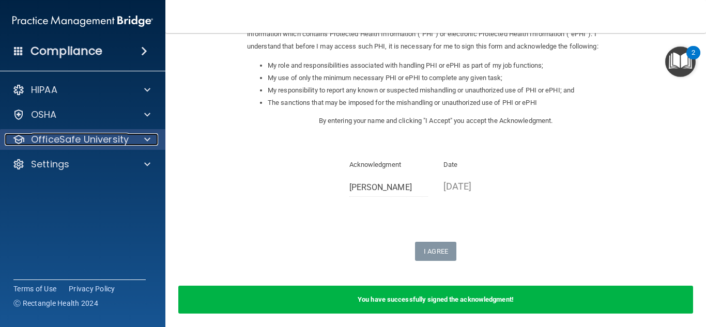
click at [141, 136] on div at bounding box center [146, 139] width 26 height 12
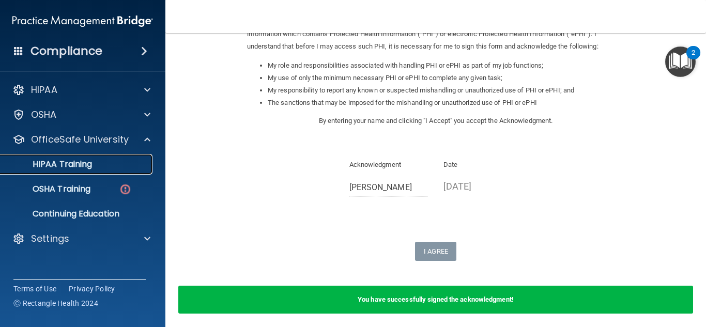
click at [134, 170] on link "HIPAA Training" at bounding box center [71, 164] width 163 height 21
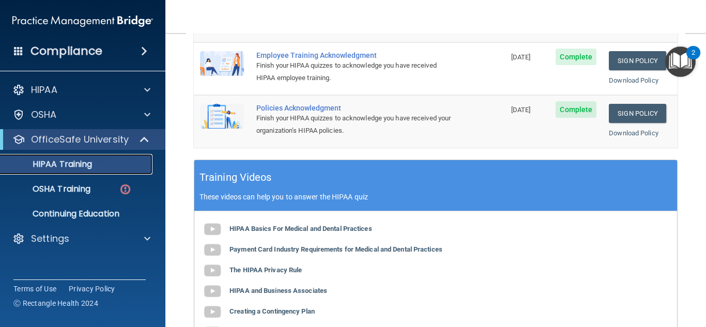
scroll to position [352, 0]
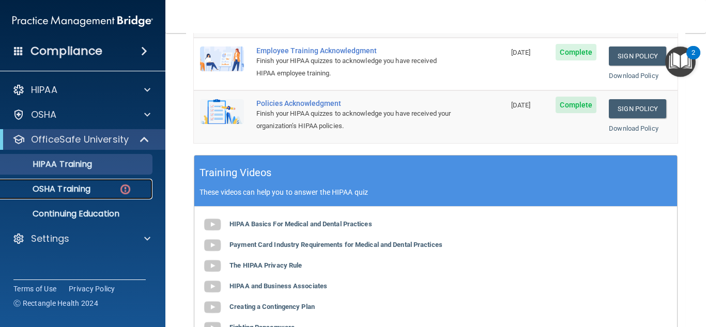
click at [79, 198] on link "OSHA Training" at bounding box center [71, 189] width 163 height 21
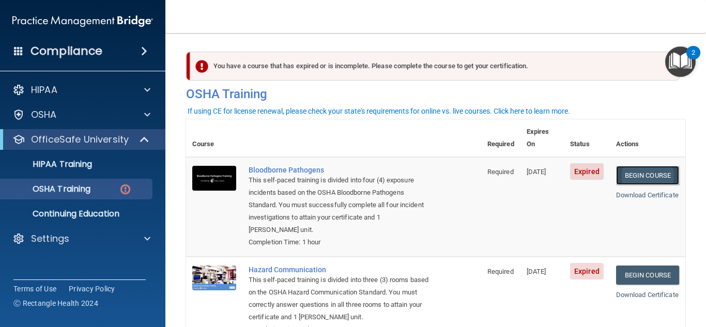
click at [647, 170] on link "Begin Course" at bounding box center [647, 175] width 63 height 19
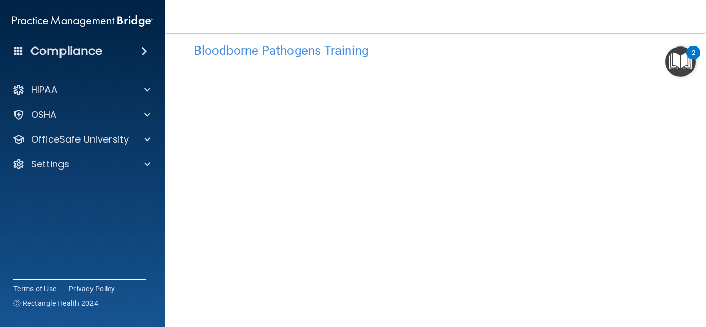
scroll to position [16, 0]
